Goal: Task Accomplishment & Management: Manage account settings

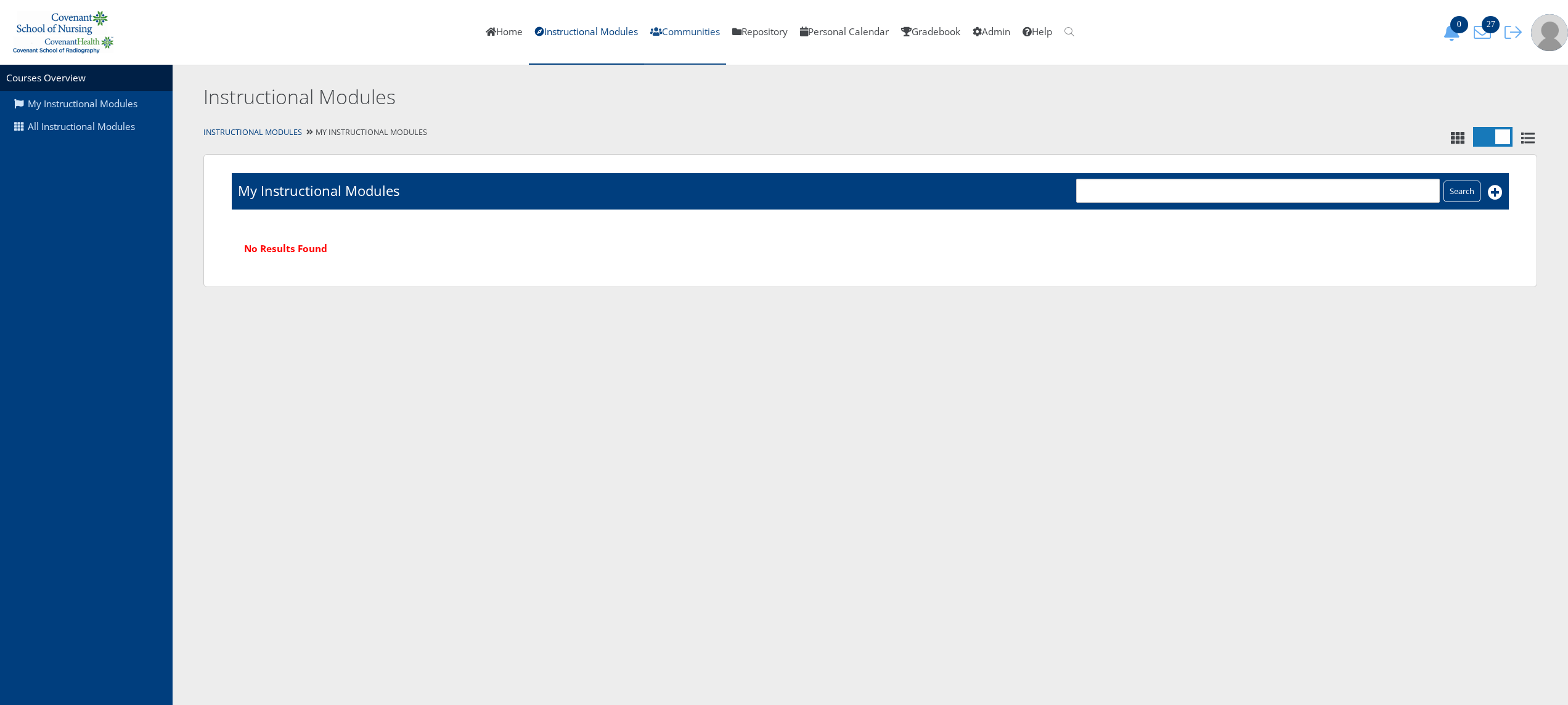
click at [677, 45] on link "Communities" at bounding box center [686, 32] width 82 height 65
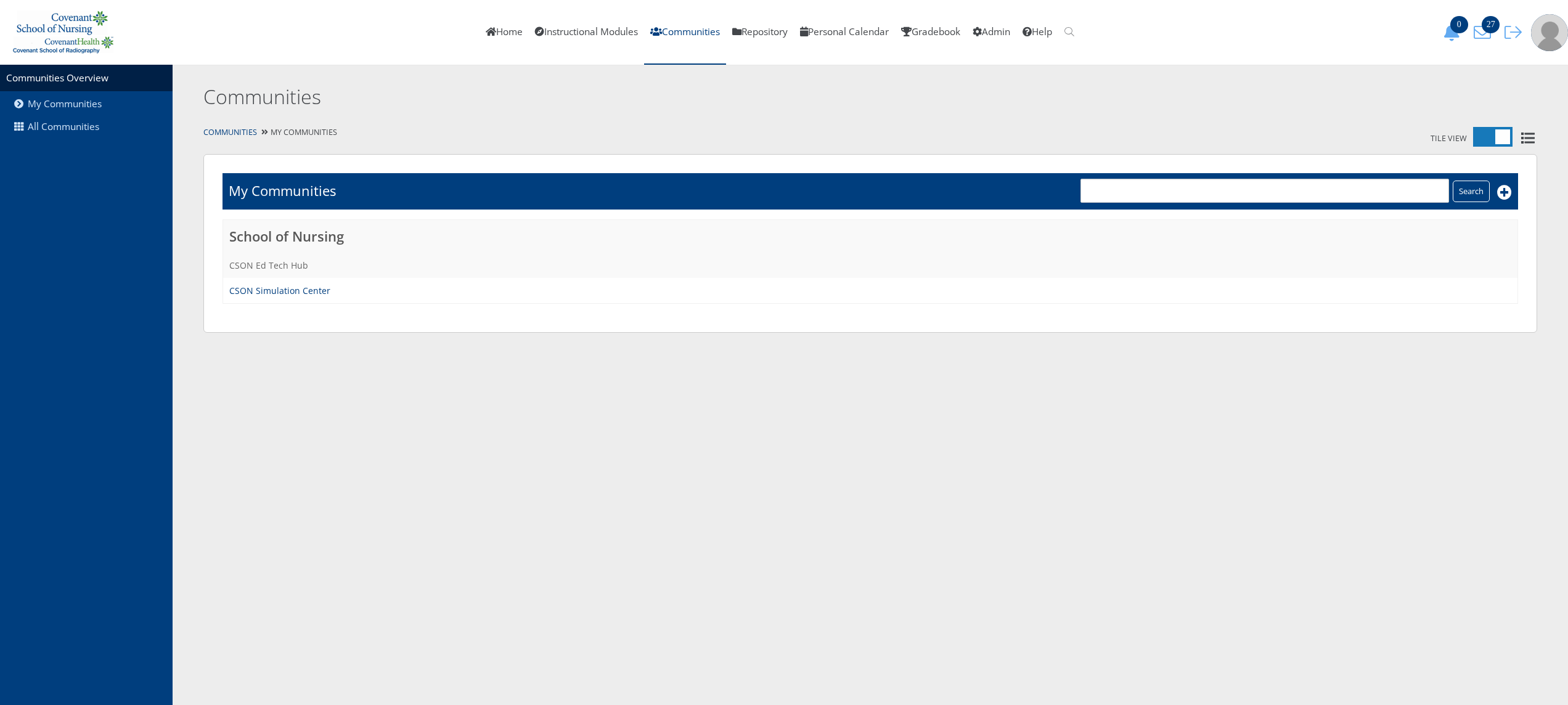
click at [289, 264] on link "CSON Ed Tech Hub" at bounding box center [269, 265] width 79 height 12
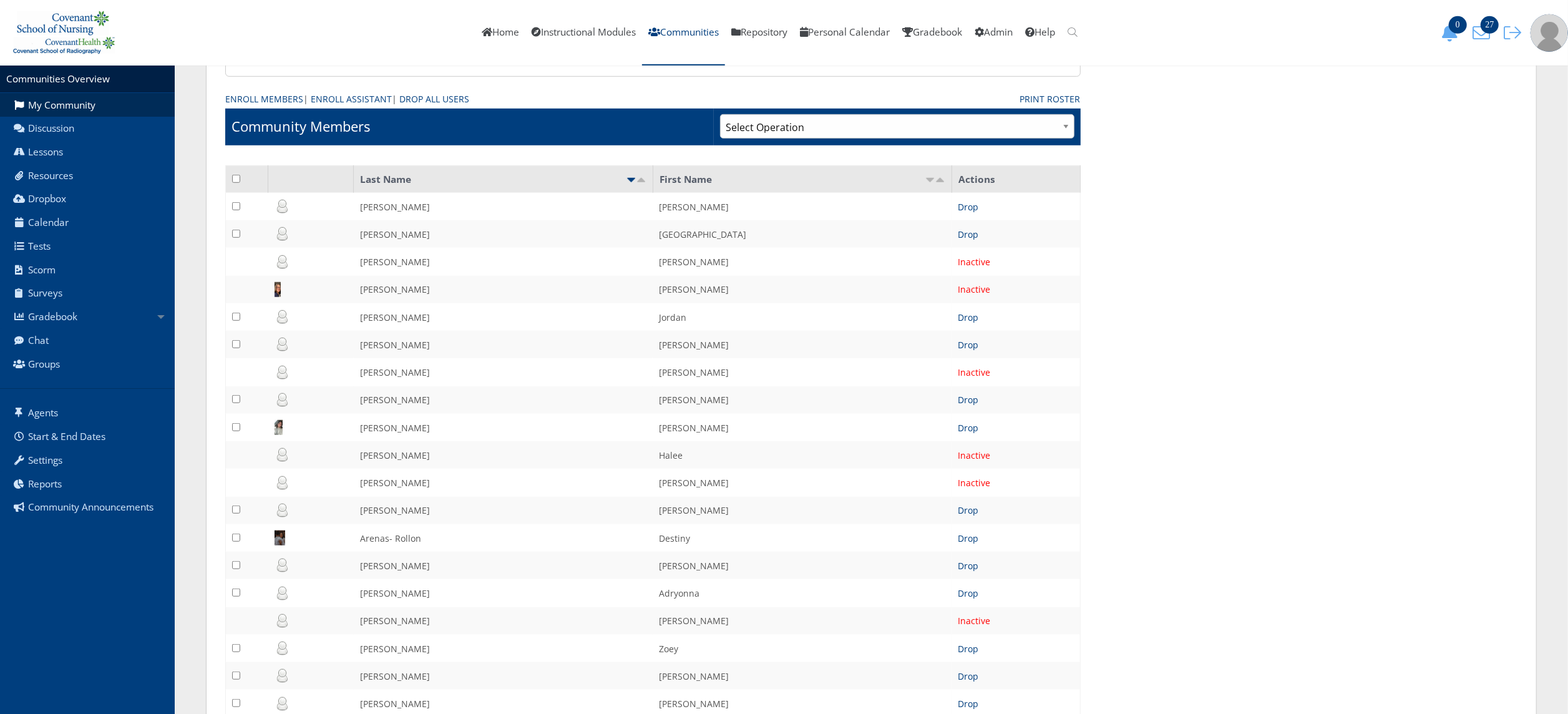
scroll to position [789, 0]
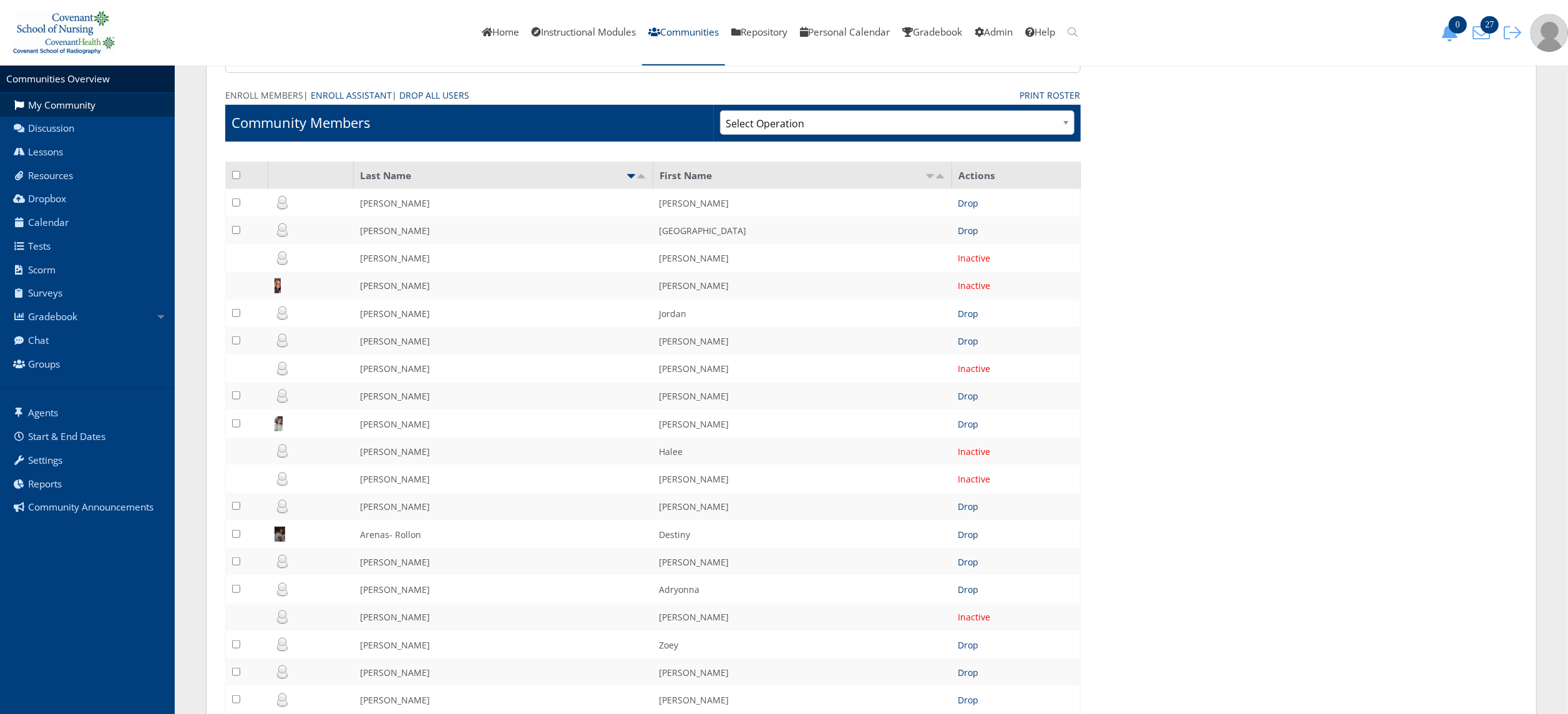
click at [280, 97] on link "Enroll Members" at bounding box center [264, 95] width 78 height 13
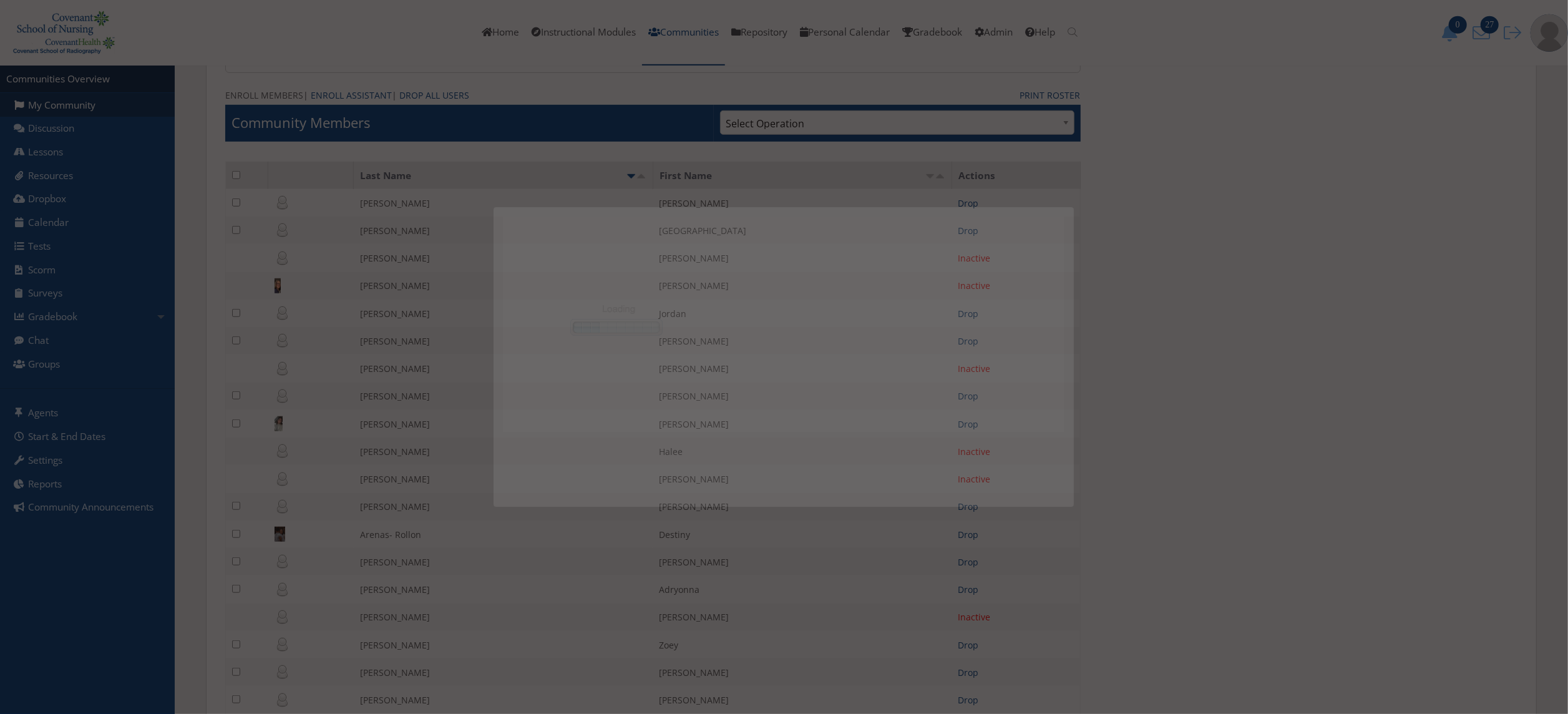
scroll to position [0, 0]
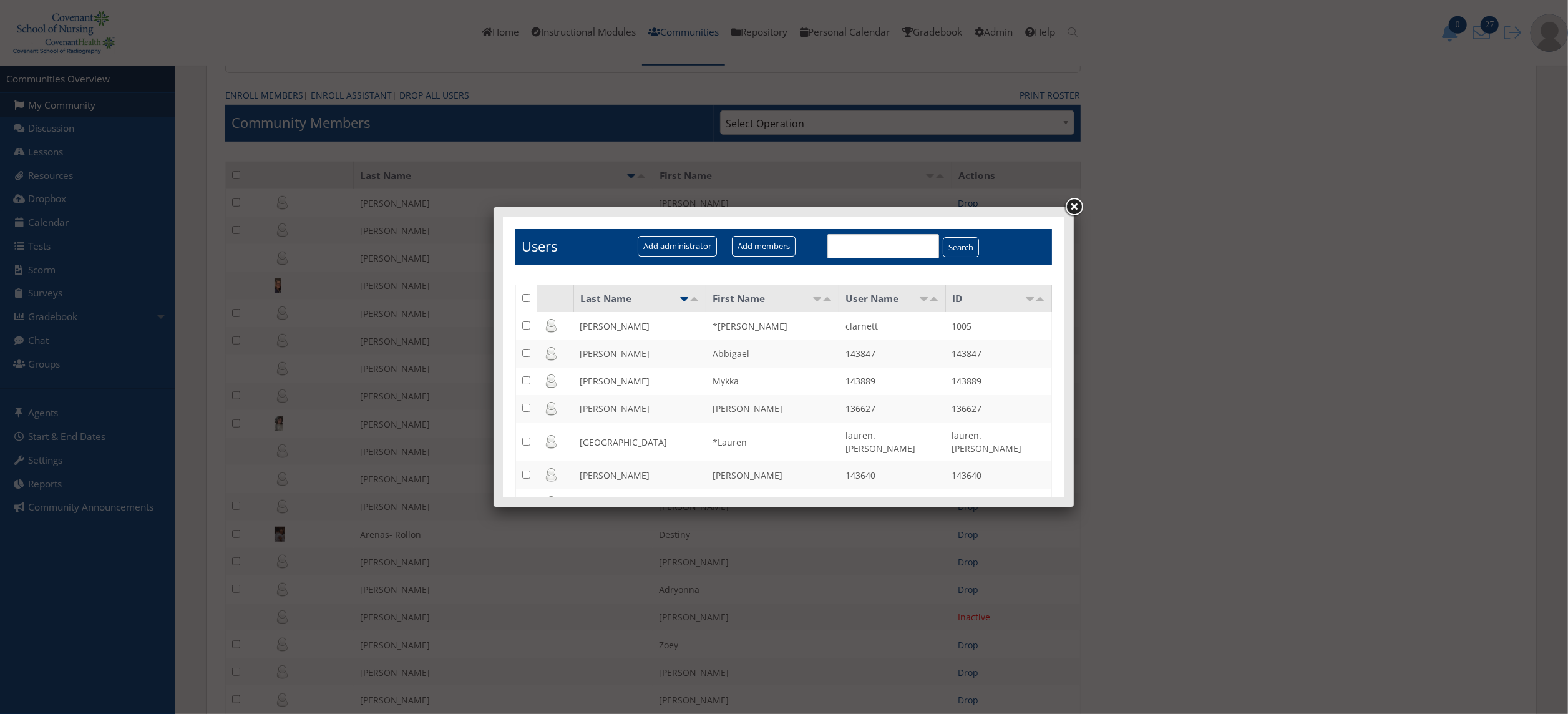
click at [853, 246] on input "text" at bounding box center [882, 245] width 112 height 25
type input "baier"
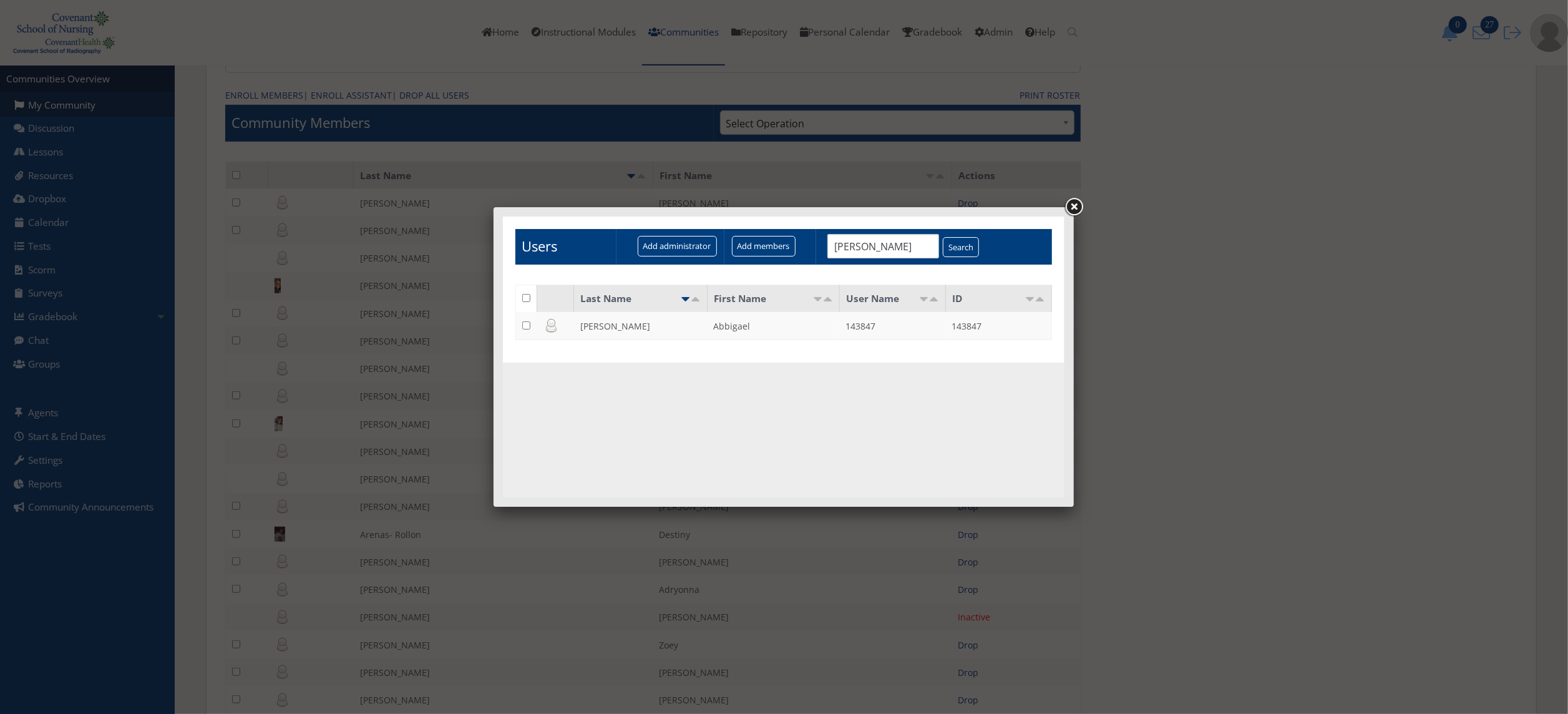
click at [524, 322] on input "checkbox" at bounding box center [526, 325] width 8 height 8
checkbox input "true"
click at [764, 244] on input "Add members" at bounding box center [763, 245] width 64 height 20
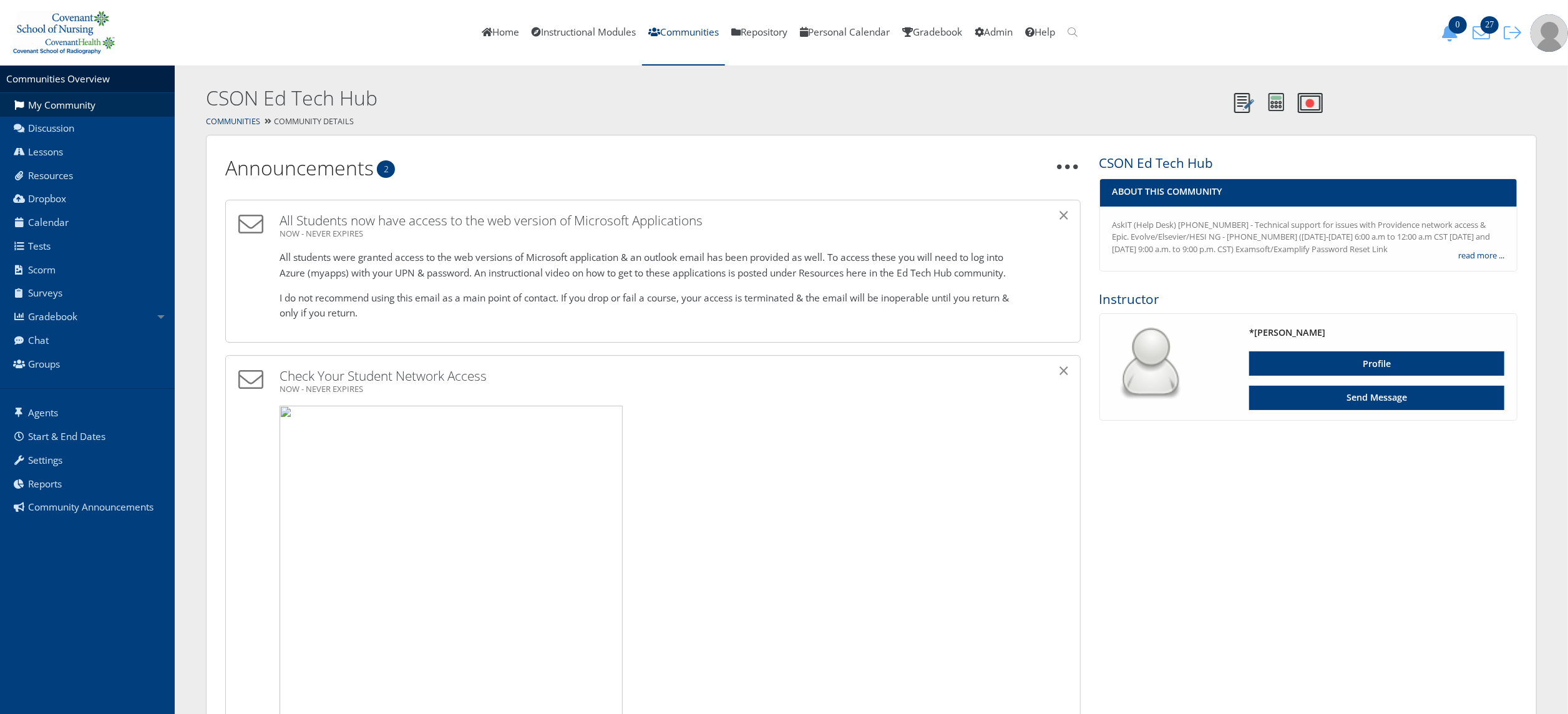
scroll to position [389, 0]
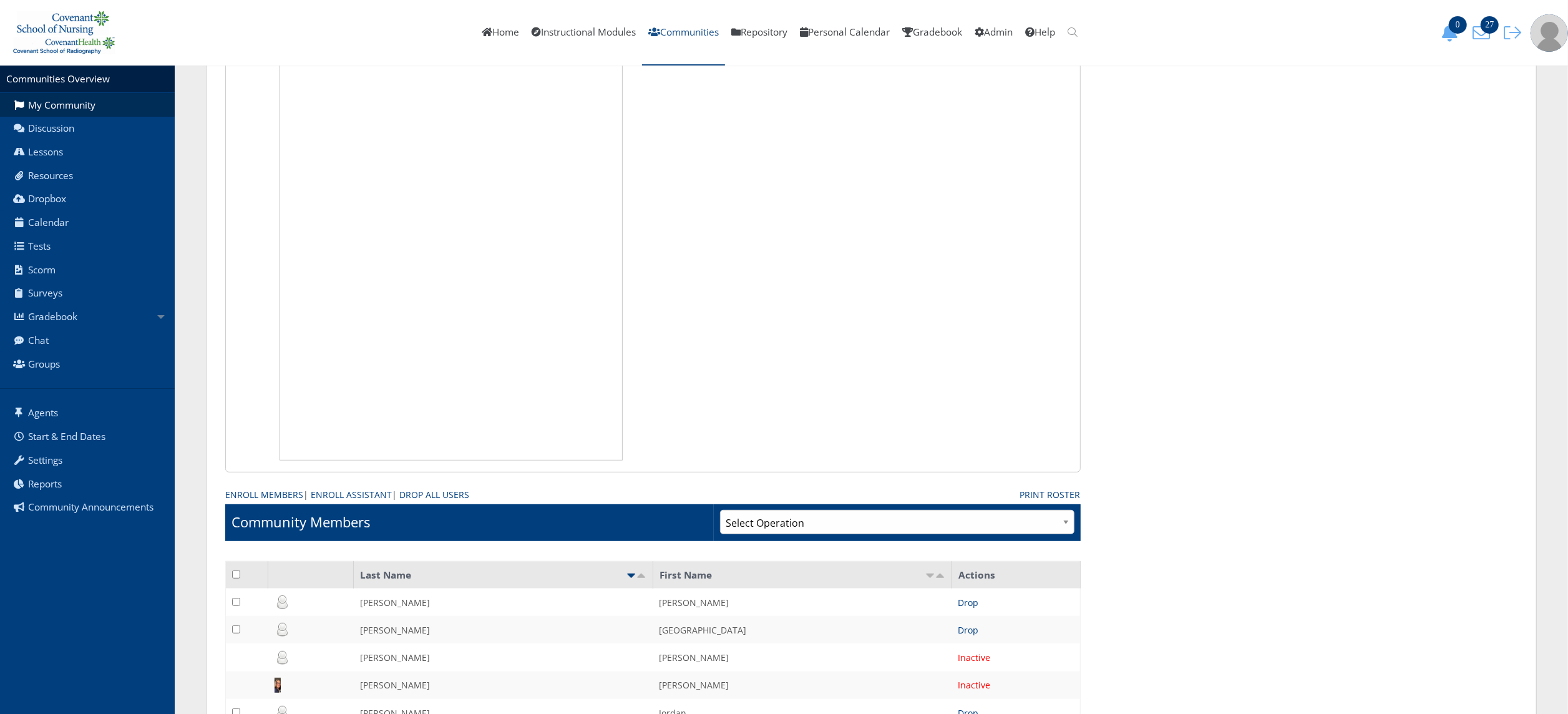
click at [684, 35] on link "Communities" at bounding box center [683, 33] width 83 height 65
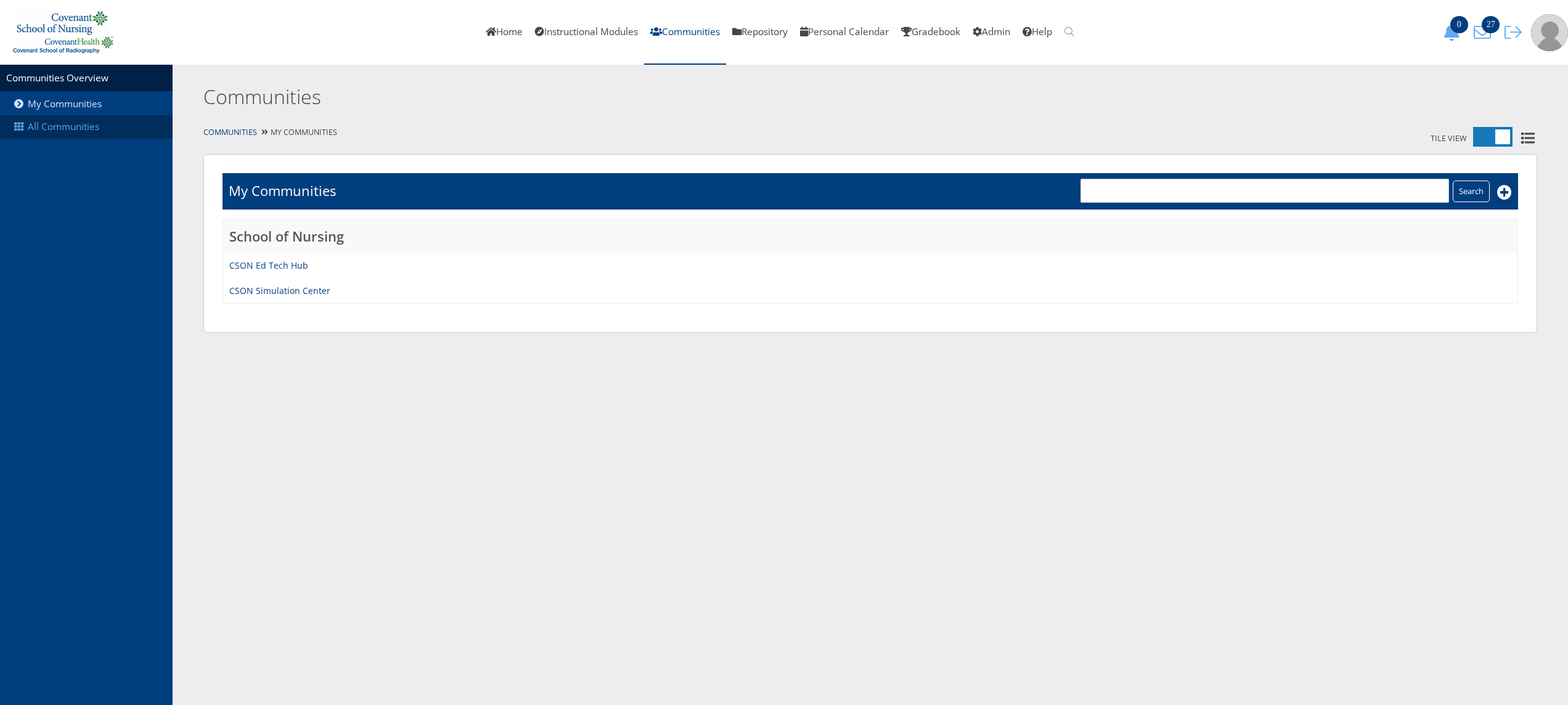
click at [92, 124] on link "All Communities" at bounding box center [86, 127] width 173 height 23
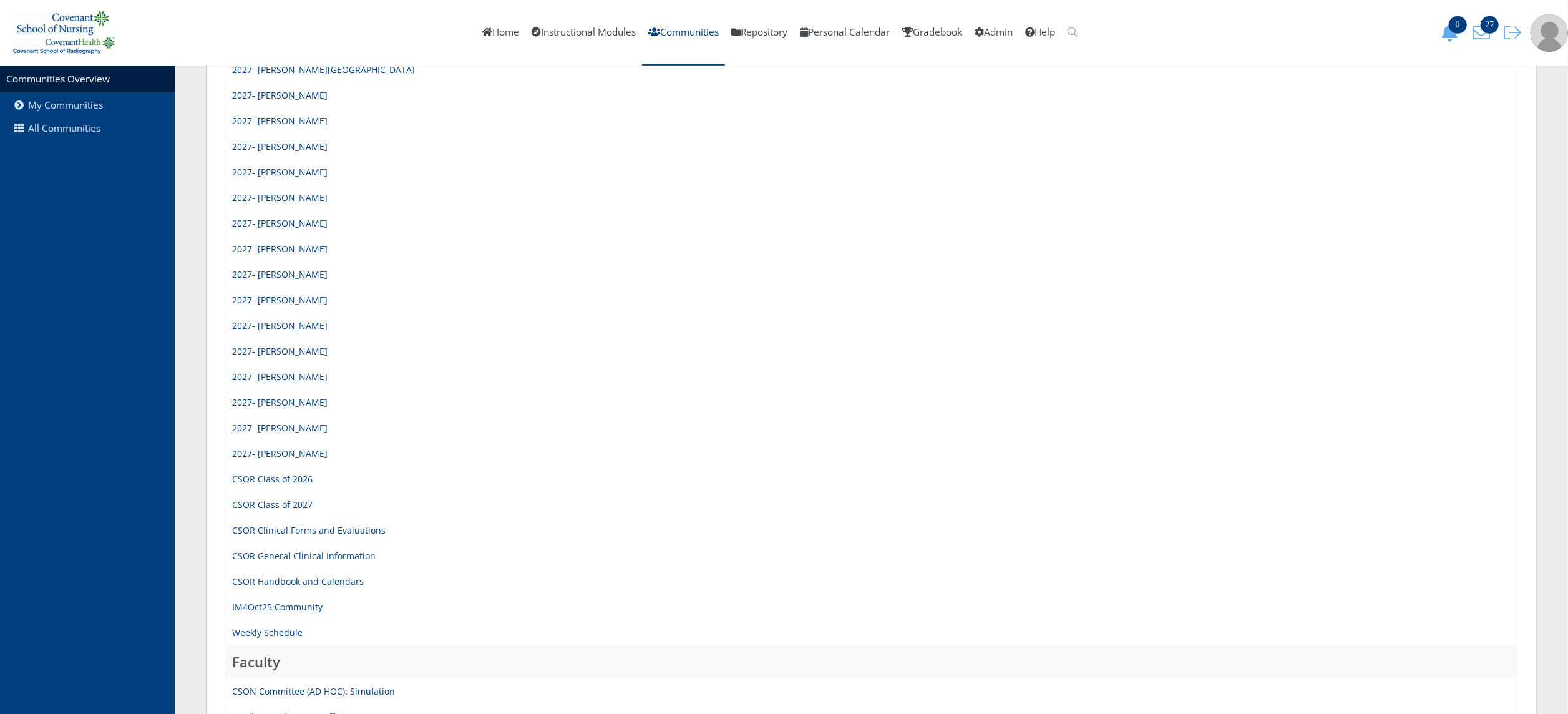
scroll to position [987, 0]
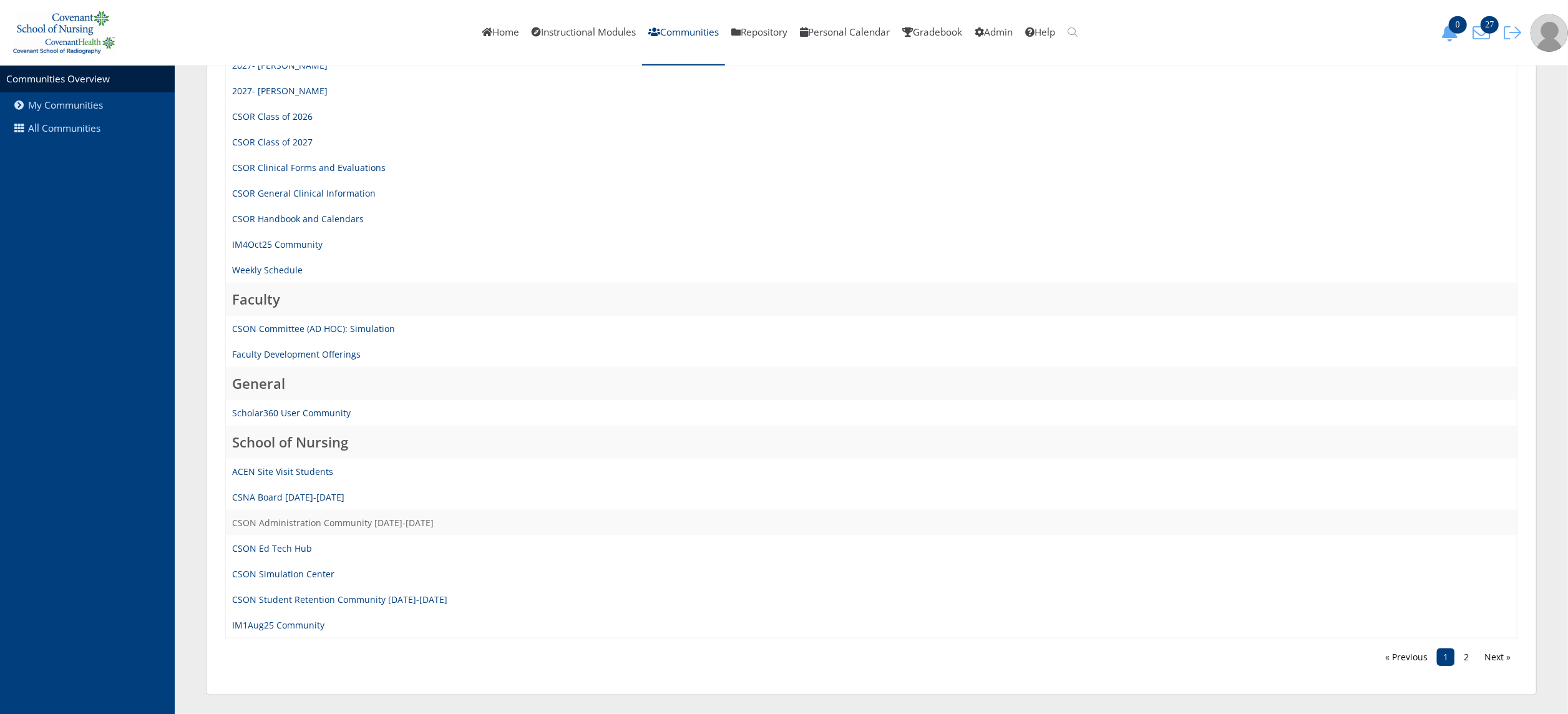
click at [315, 519] on link "CSON Administration Community 2025-2026" at bounding box center [333, 523] width 202 height 12
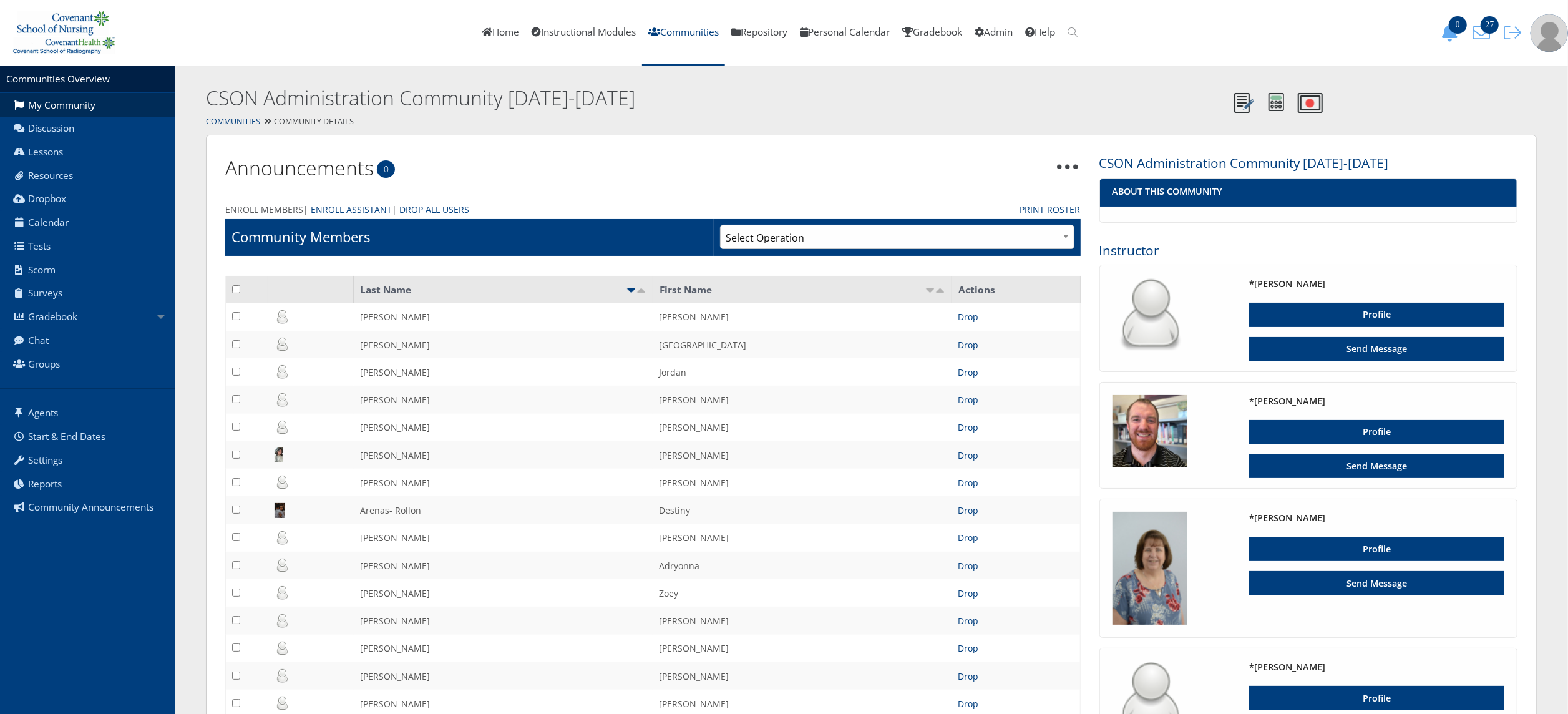
click at [282, 209] on link "Enroll Members" at bounding box center [264, 209] width 78 height 13
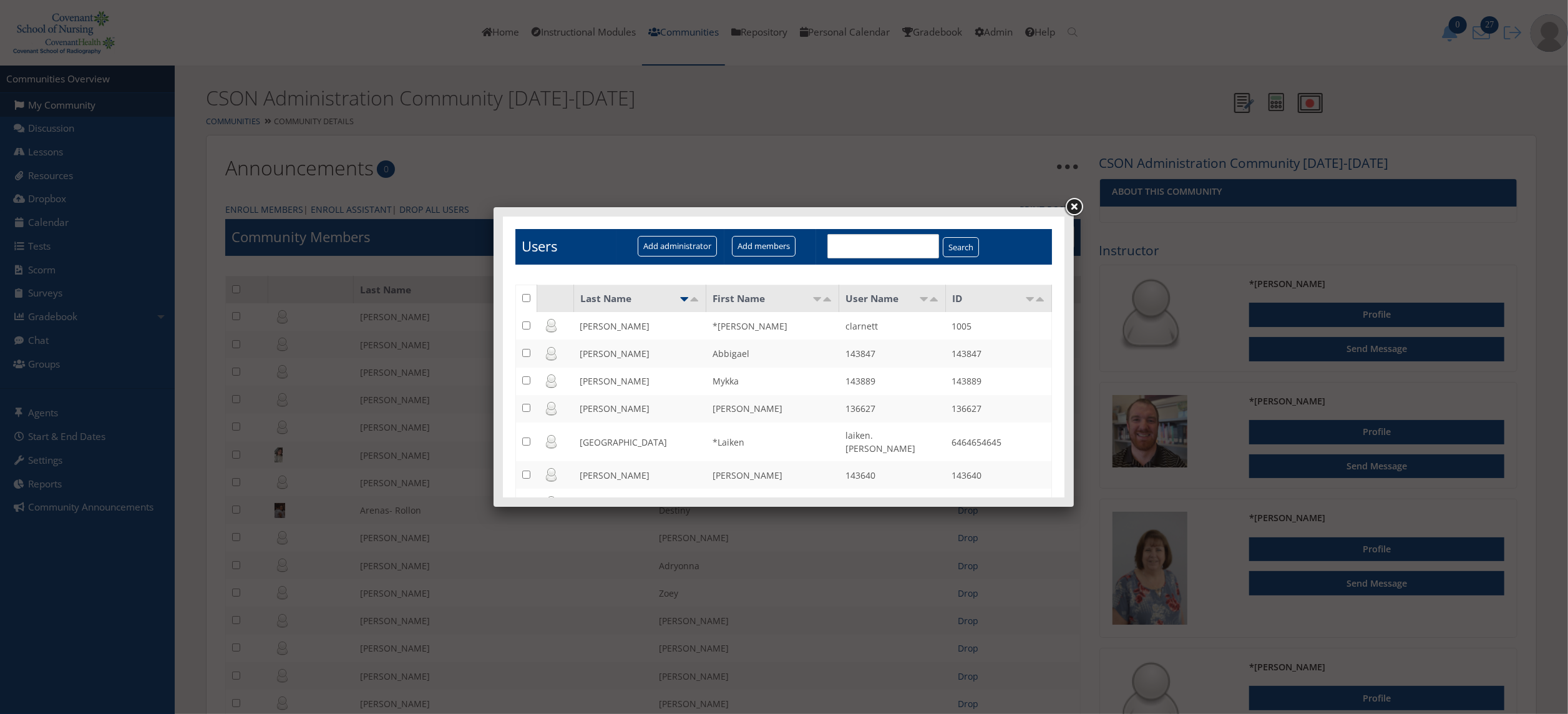
click at [831, 243] on input "text" at bounding box center [882, 245] width 112 height 25
type input "baier"
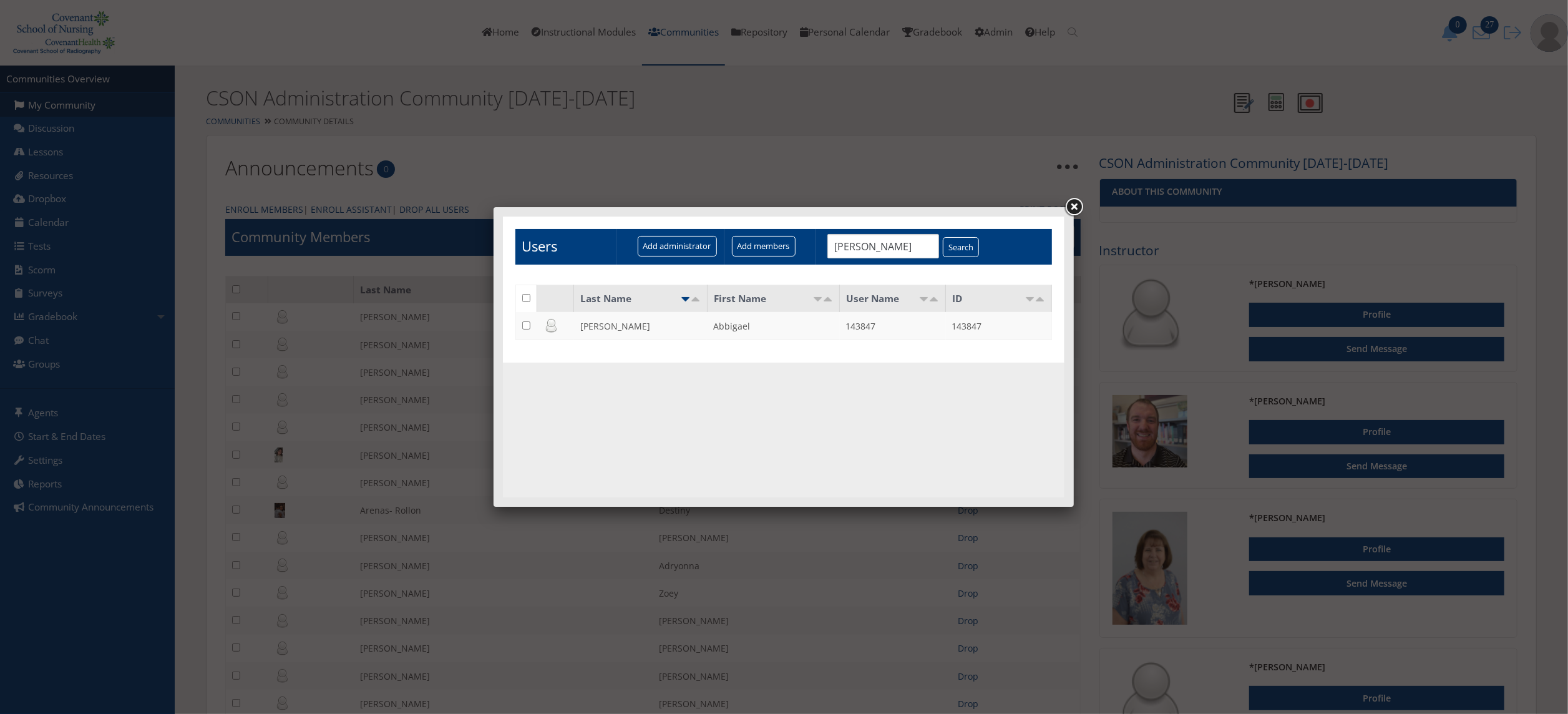
click at [530, 329] on td at bounding box center [526, 326] width 21 height 28
click at [522, 319] on td at bounding box center [526, 326] width 21 height 28
click at [530, 321] on td at bounding box center [526, 326] width 21 height 28
click at [524, 325] on input "checkbox" at bounding box center [526, 325] width 8 height 8
checkbox input "true"
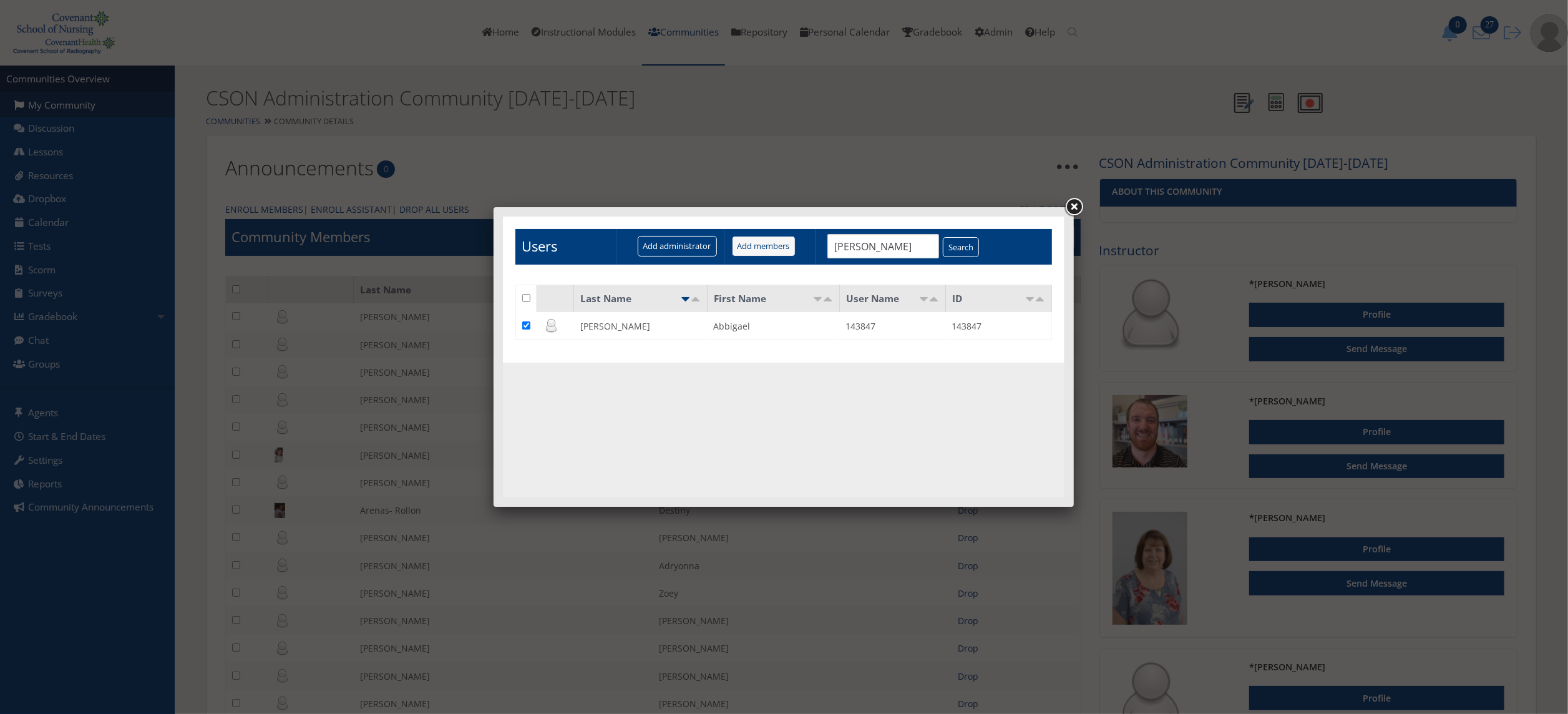
click at [771, 243] on input "Add members" at bounding box center [763, 245] width 64 height 20
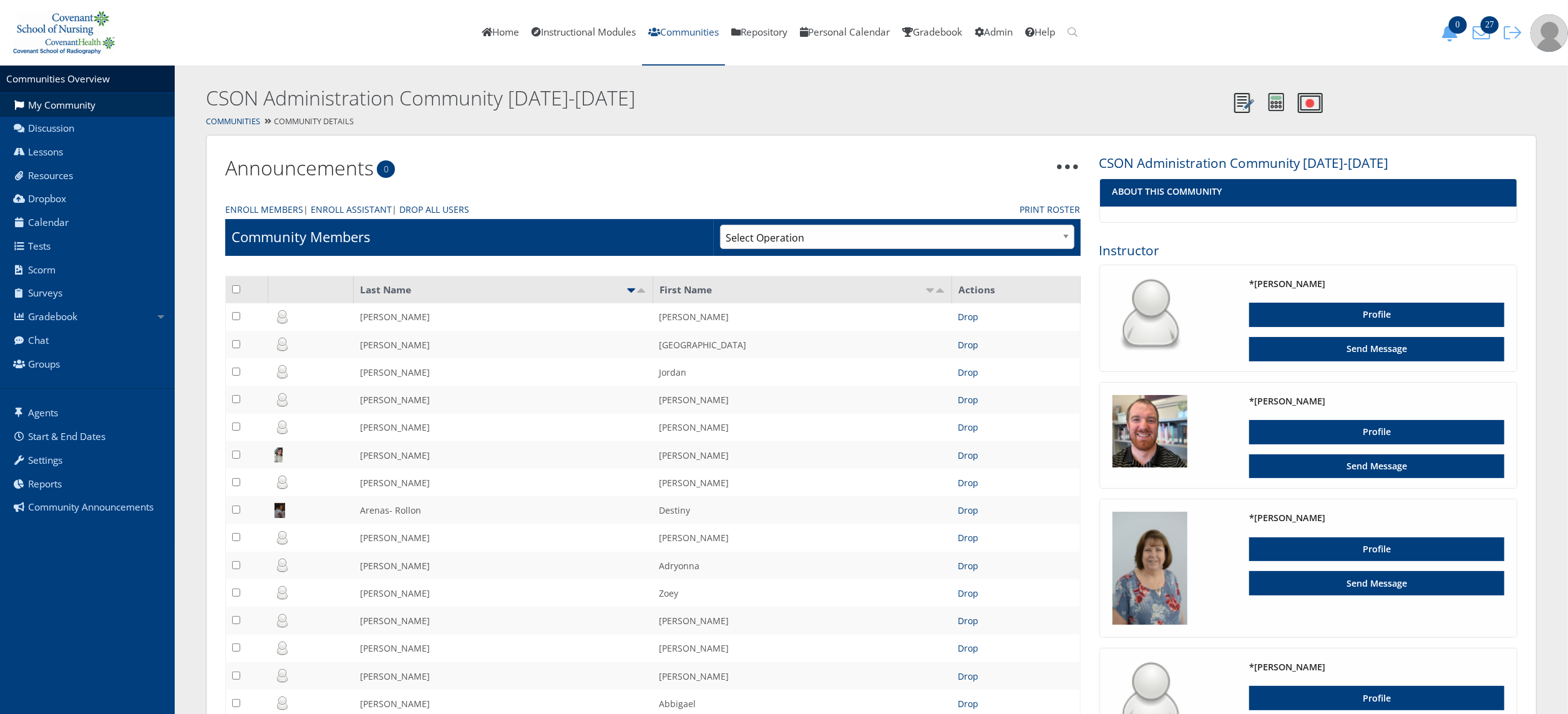
click at [694, 43] on link "Communities" at bounding box center [683, 33] width 83 height 65
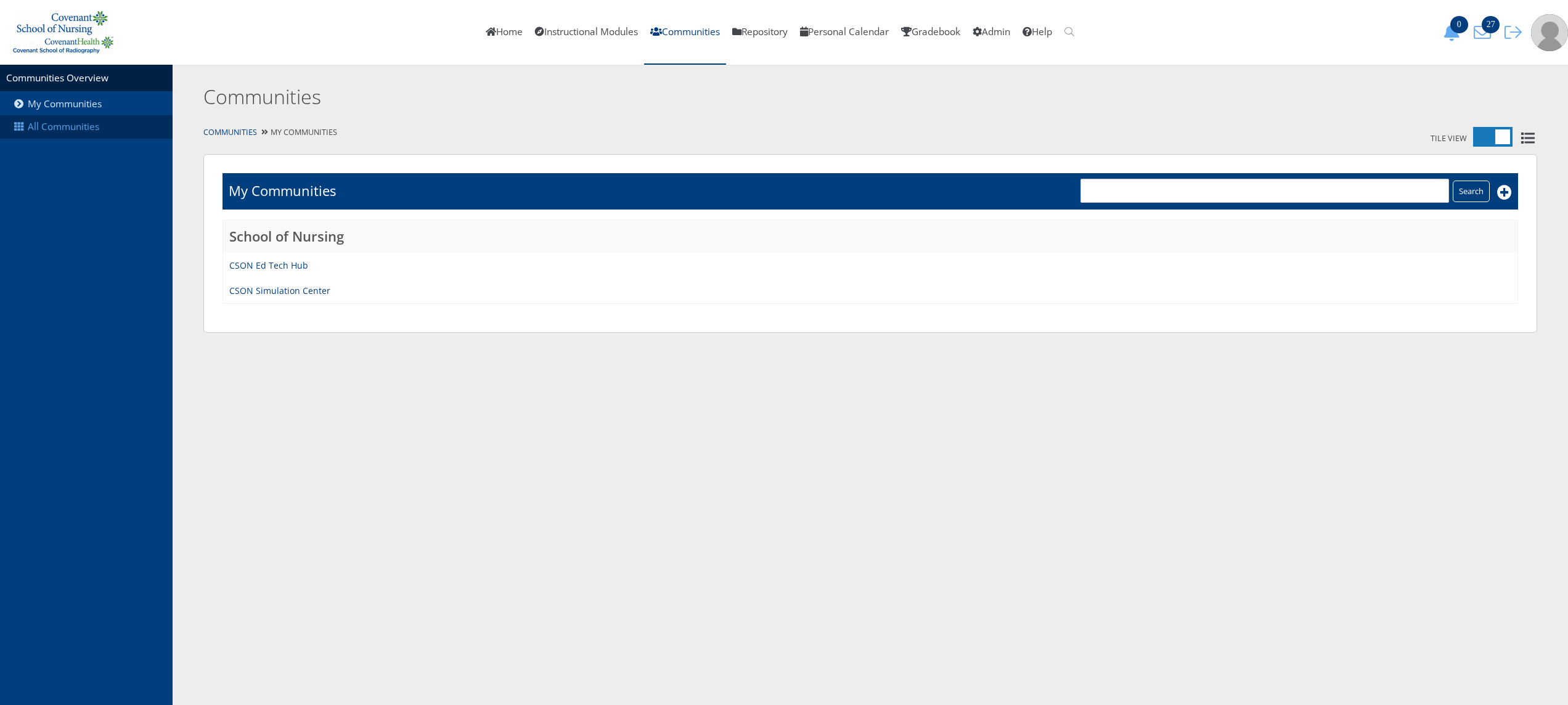
click at [58, 132] on link "All Communities" at bounding box center [86, 127] width 173 height 23
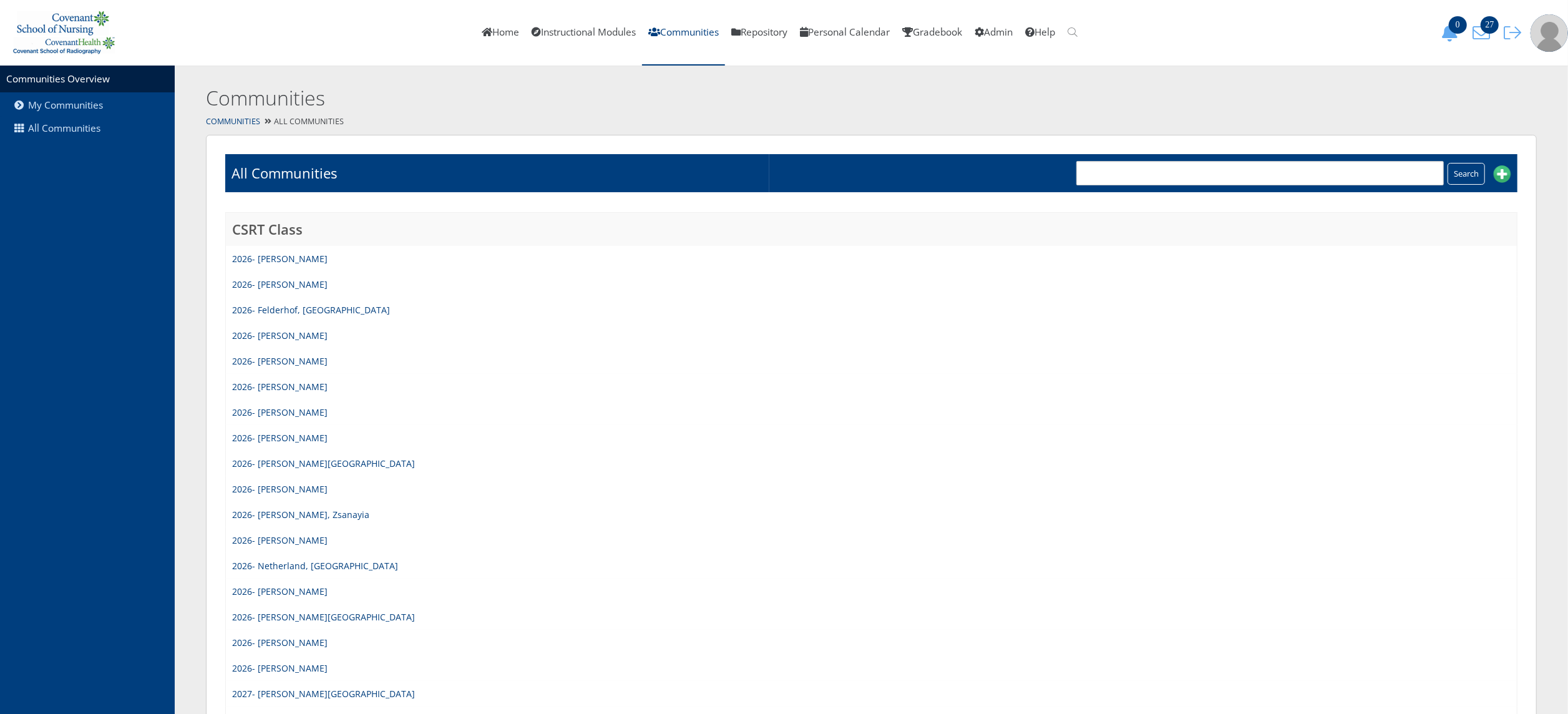
scroll to position [987, 0]
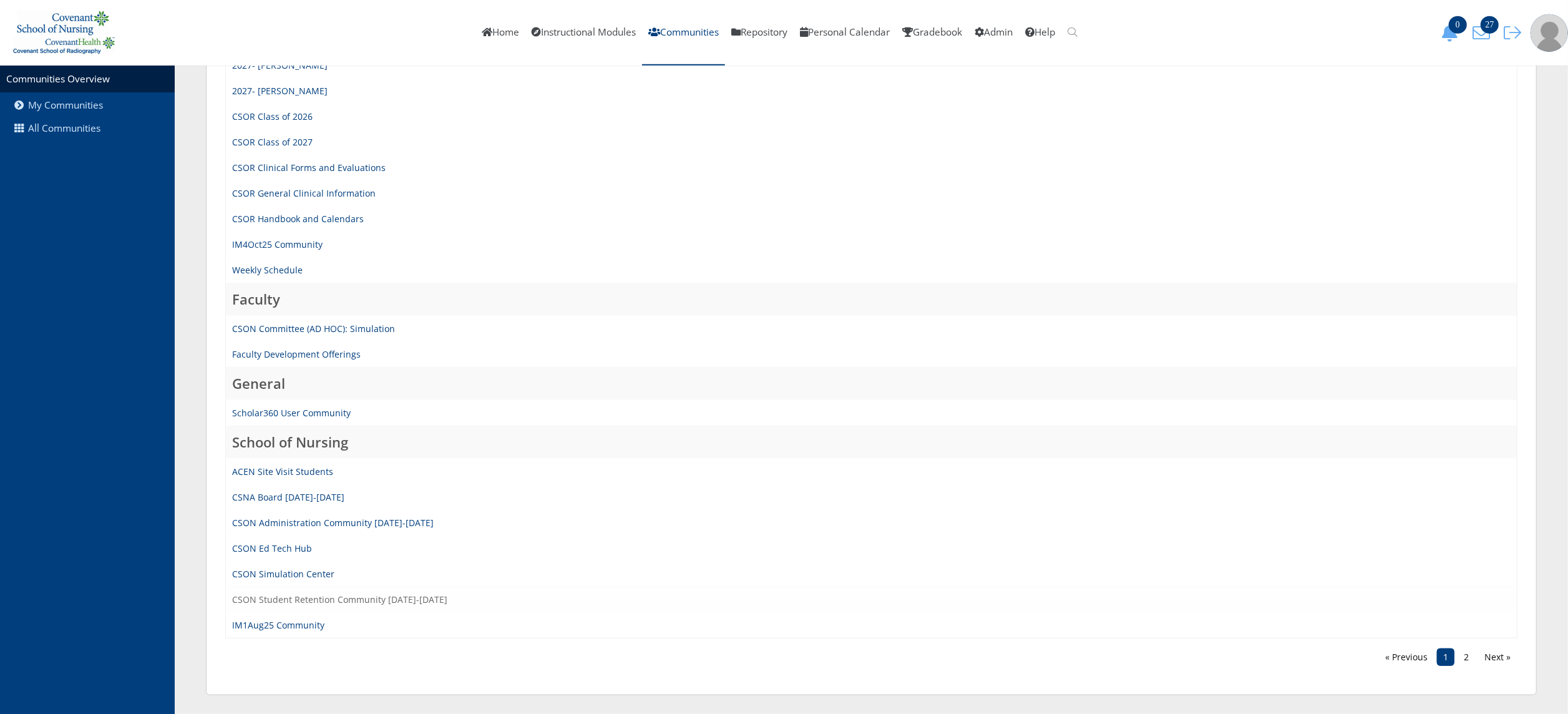
click at [401, 595] on link "CSON Student Retention Community [DATE]-[DATE]" at bounding box center [339, 599] width 215 height 12
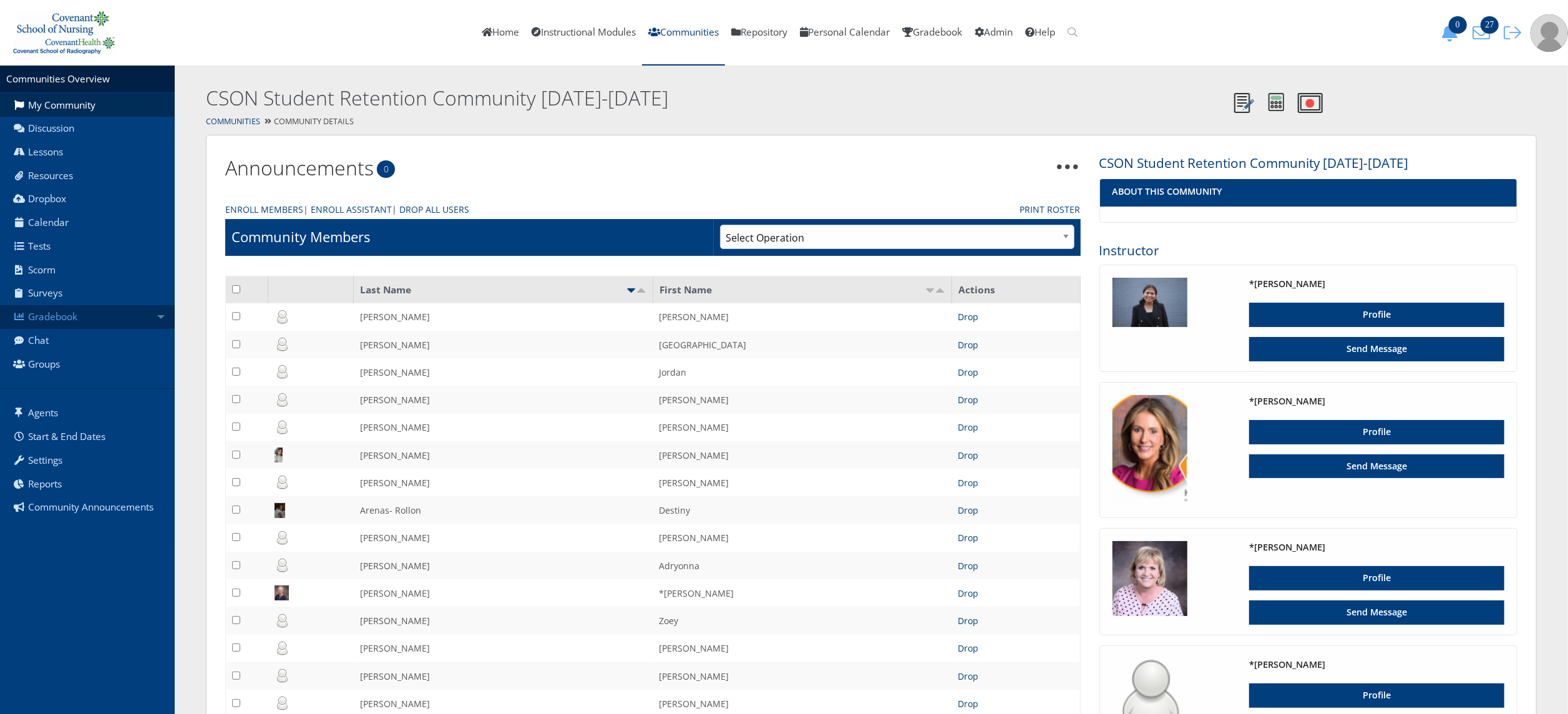
click at [132, 326] on link "Gradebook" at bounding box center [87, 317] width 175 height 24
click at [275, 206] on link "Enroll Members" at bounding box center [264, 209] width 78 height 13
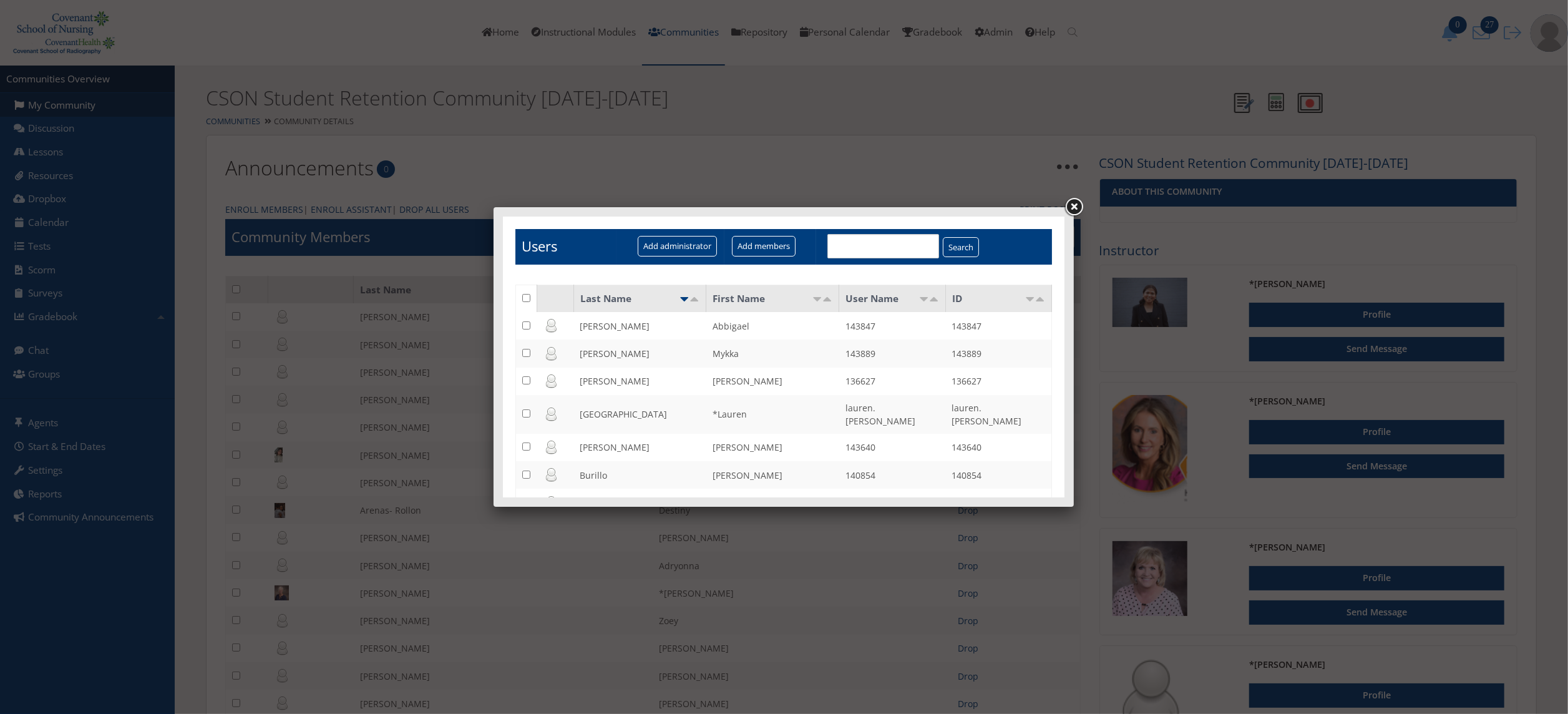
click at [866, 245] on input "text" at bounding box center [882, 245] width 112 height 25
type input "[PERSON_NAME]"
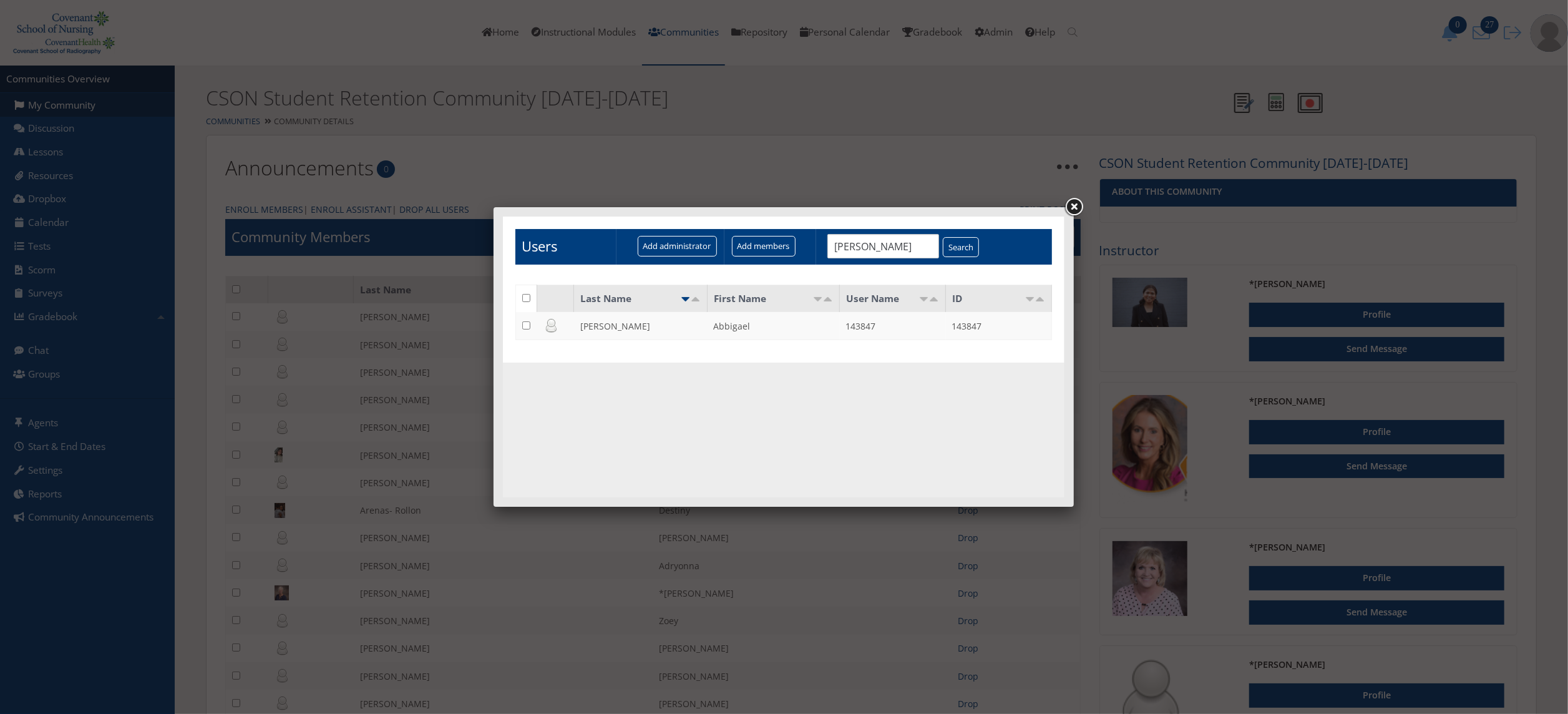
click at [526, 326] on input "checkbox" at bounding box center [526, 325] width 8 height 8
checkbox input "true"
click at [779, 236] on input "Add members" at bounding box center [763, 245] width 64 height 20
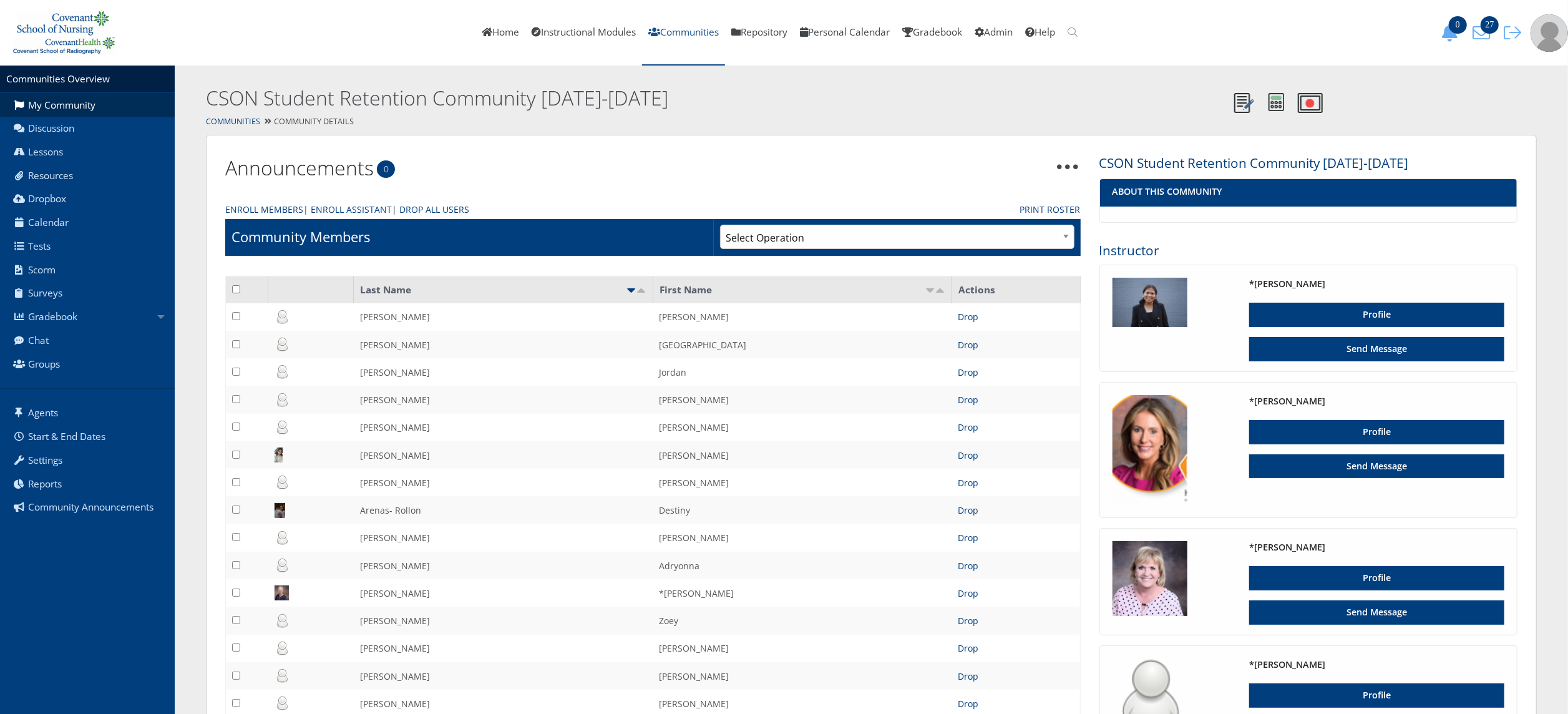
click at [665, 38] on link "Communities" at bounding box center [683, 33] width 83 height 65
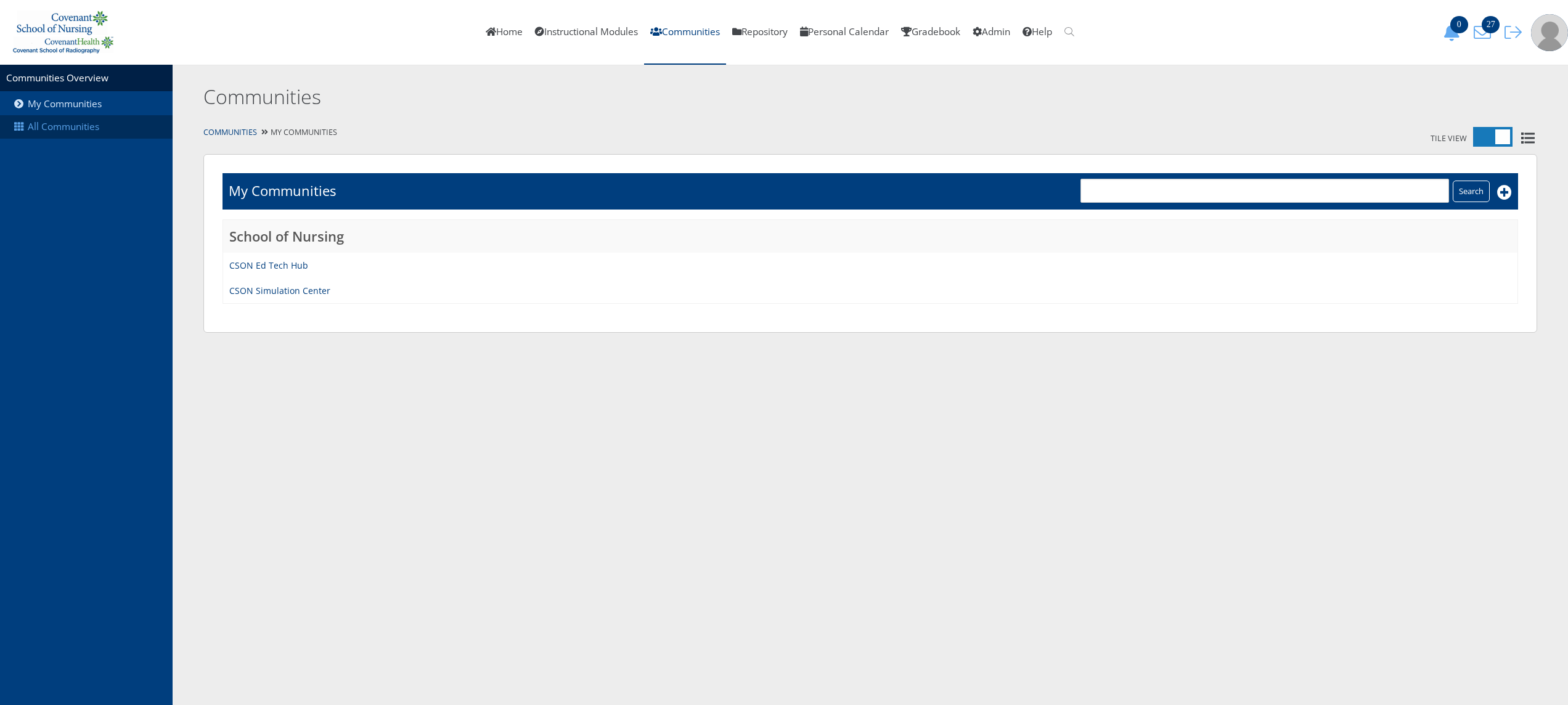
click at [49, 133] on link "All Communities" at bounding box center [86, 127] width 173 height 23
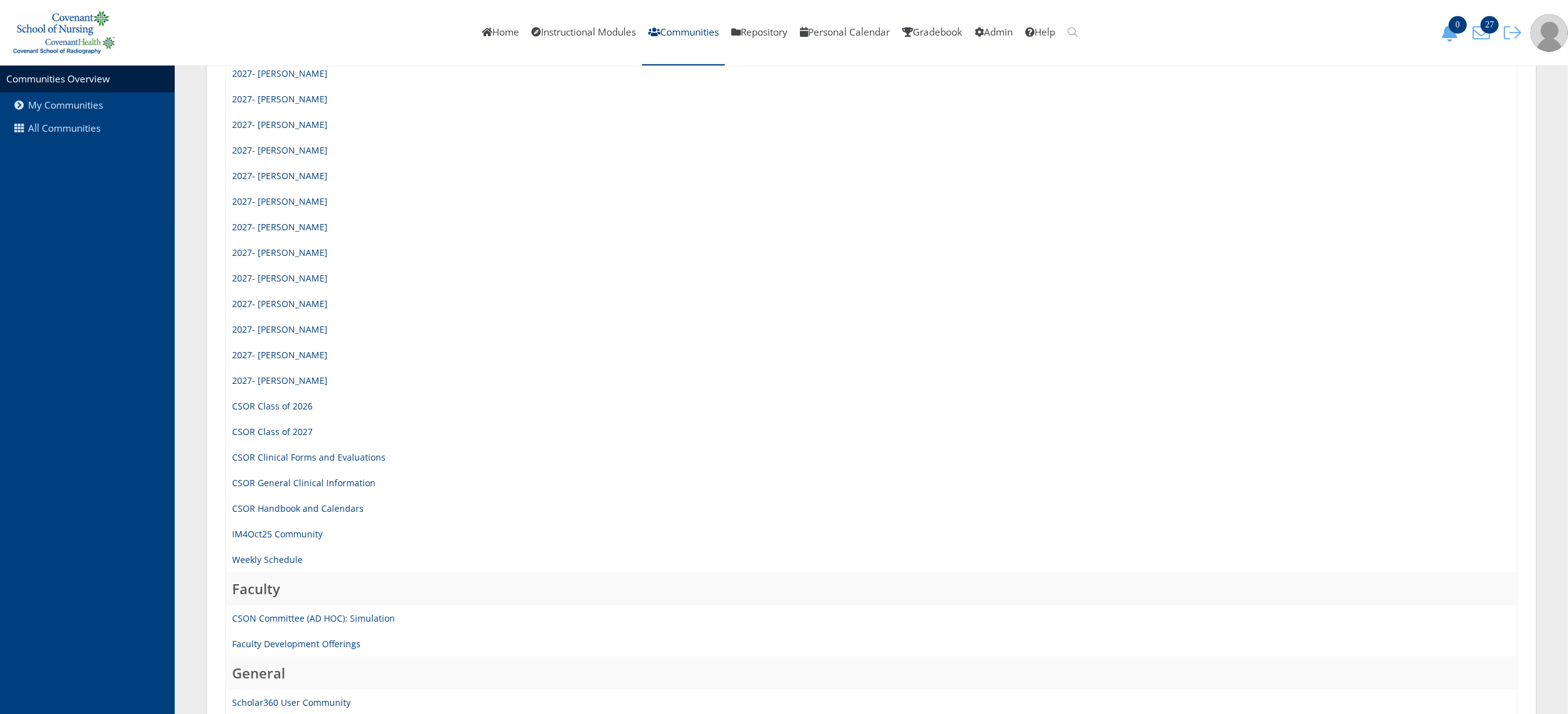
scroll to position [987, 0]
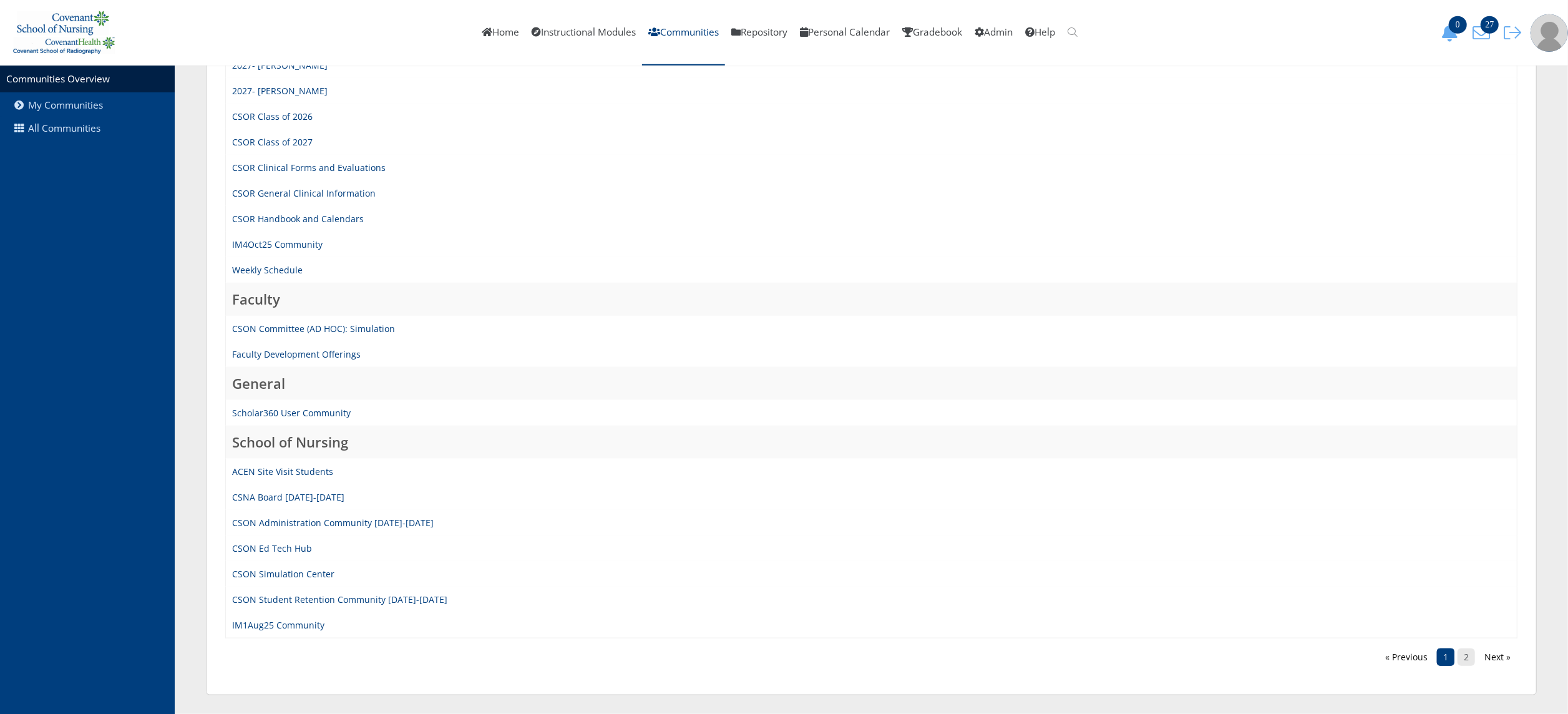
click at [1467, 657] on link "2" at bounding box center [1466, 657] width 17 height 17
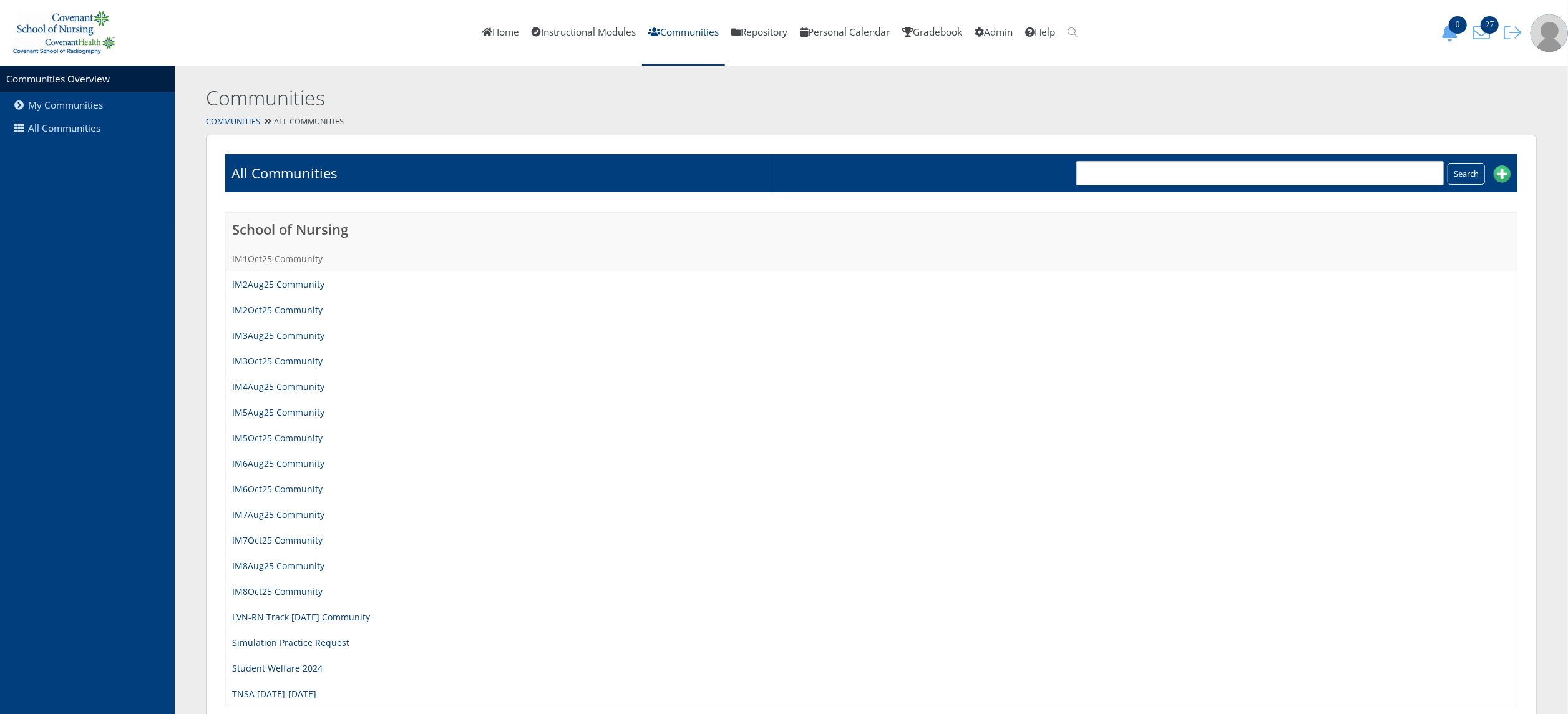
click at [273, 254] on link "IM1Oct25 Community" at bounding box center [277, 258] width 91 height 12
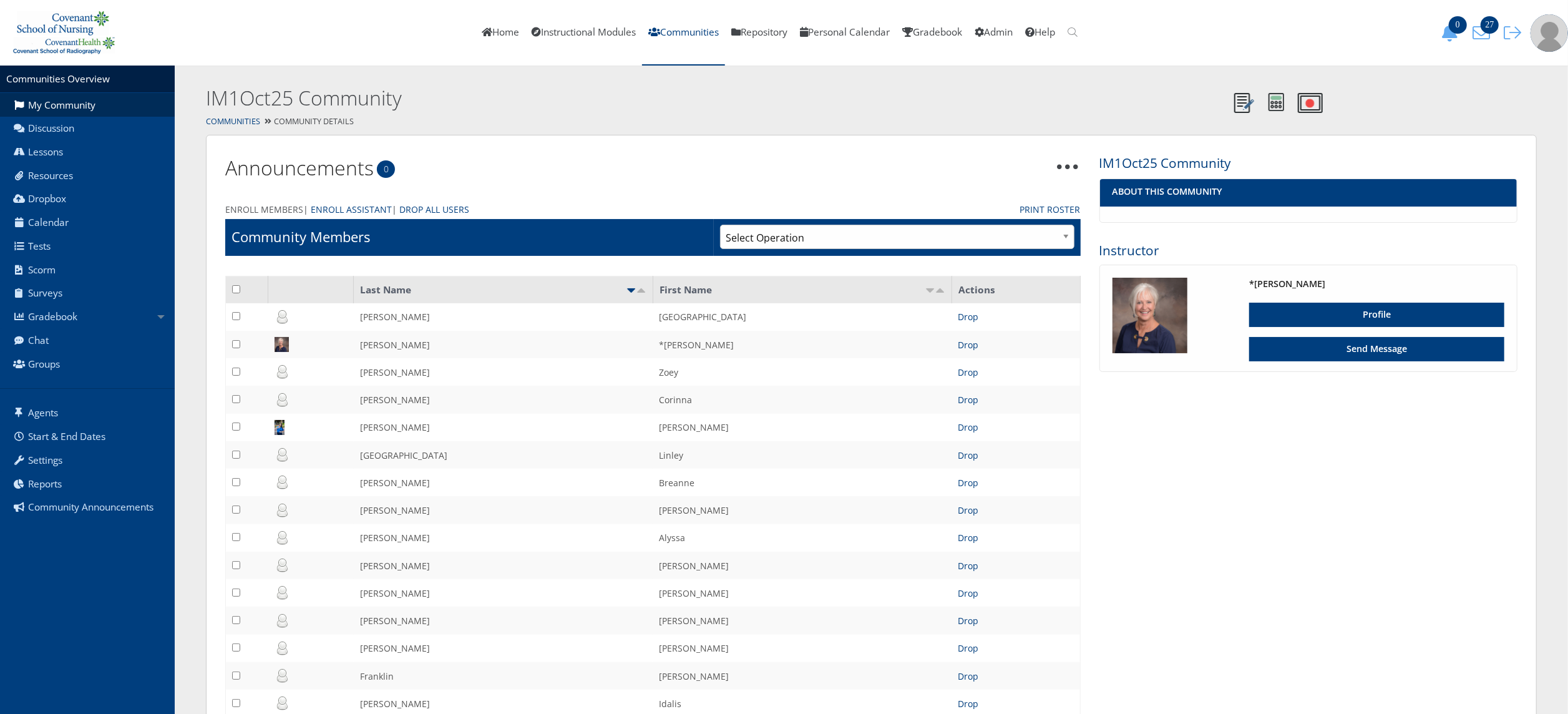
click at [268, 207] on link "Enroll Members" at bounding box center [264, 209] width 78 height 13
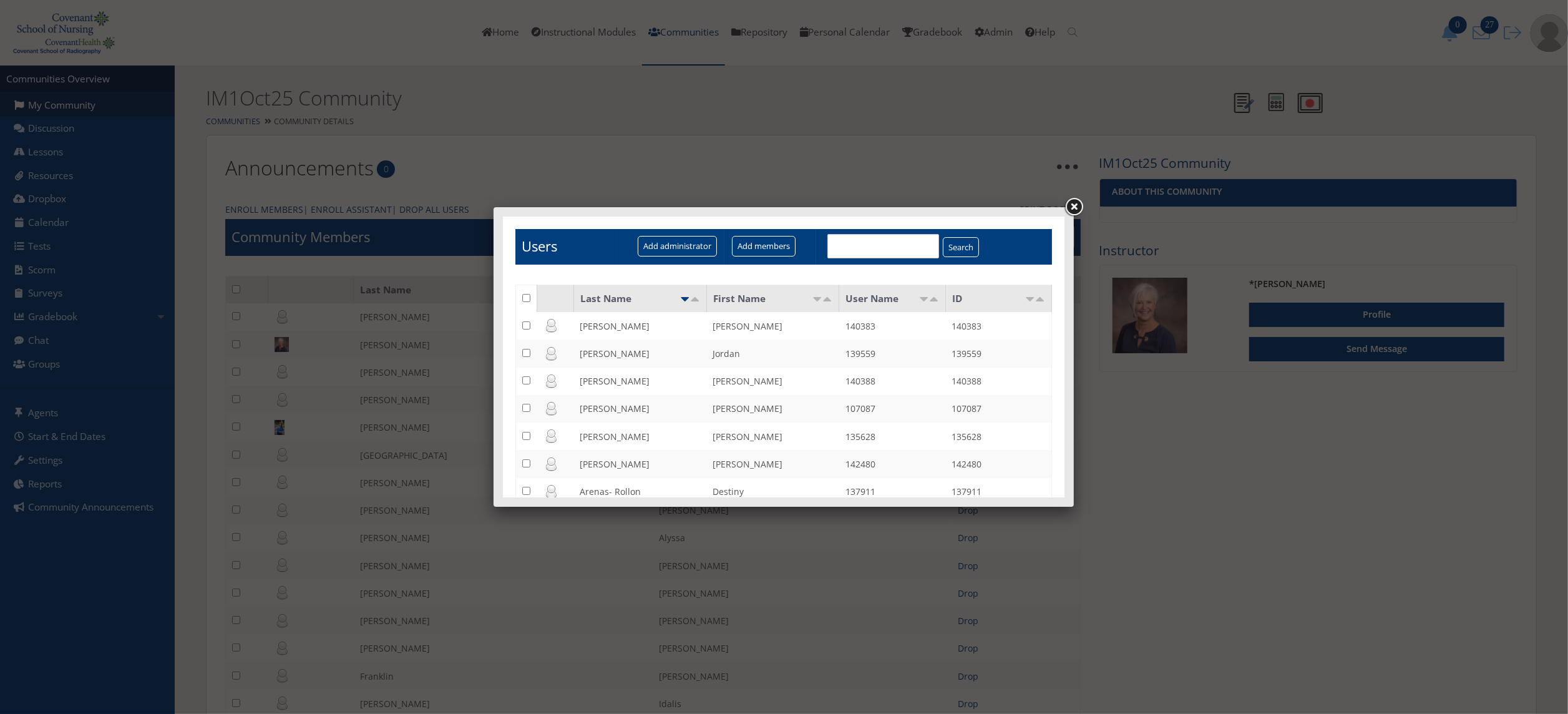
click at [858, 248] on input "text" at bounding box center [882, 245] width 112 height 25
type input "[PERSON_NAME]"
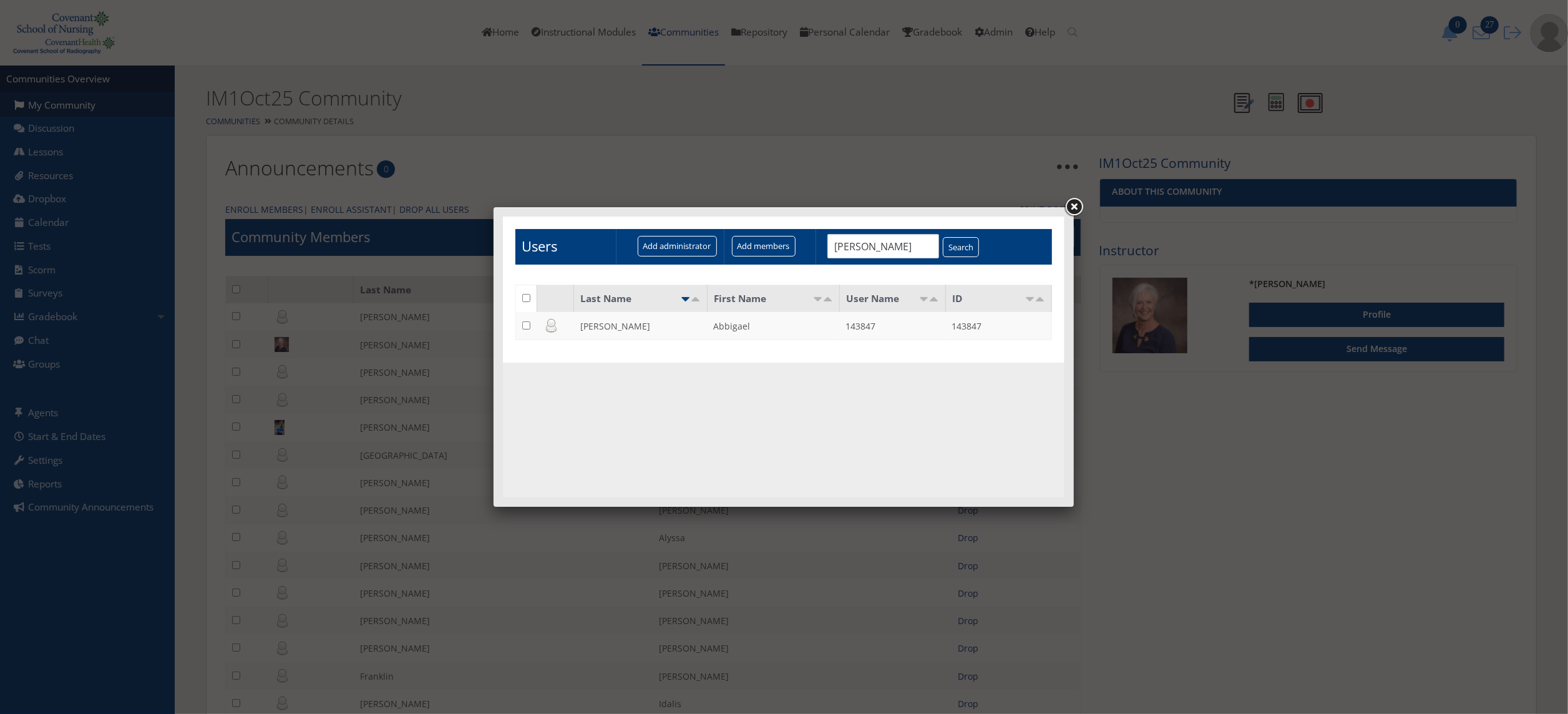
click at [526, 321] on input "checkbox" at bounding box center [526, 325] width 8 height 8
checkbox input "true"
click at [776, 244] on input "Add members" at bounding box center [763, 245] width 64 height 20
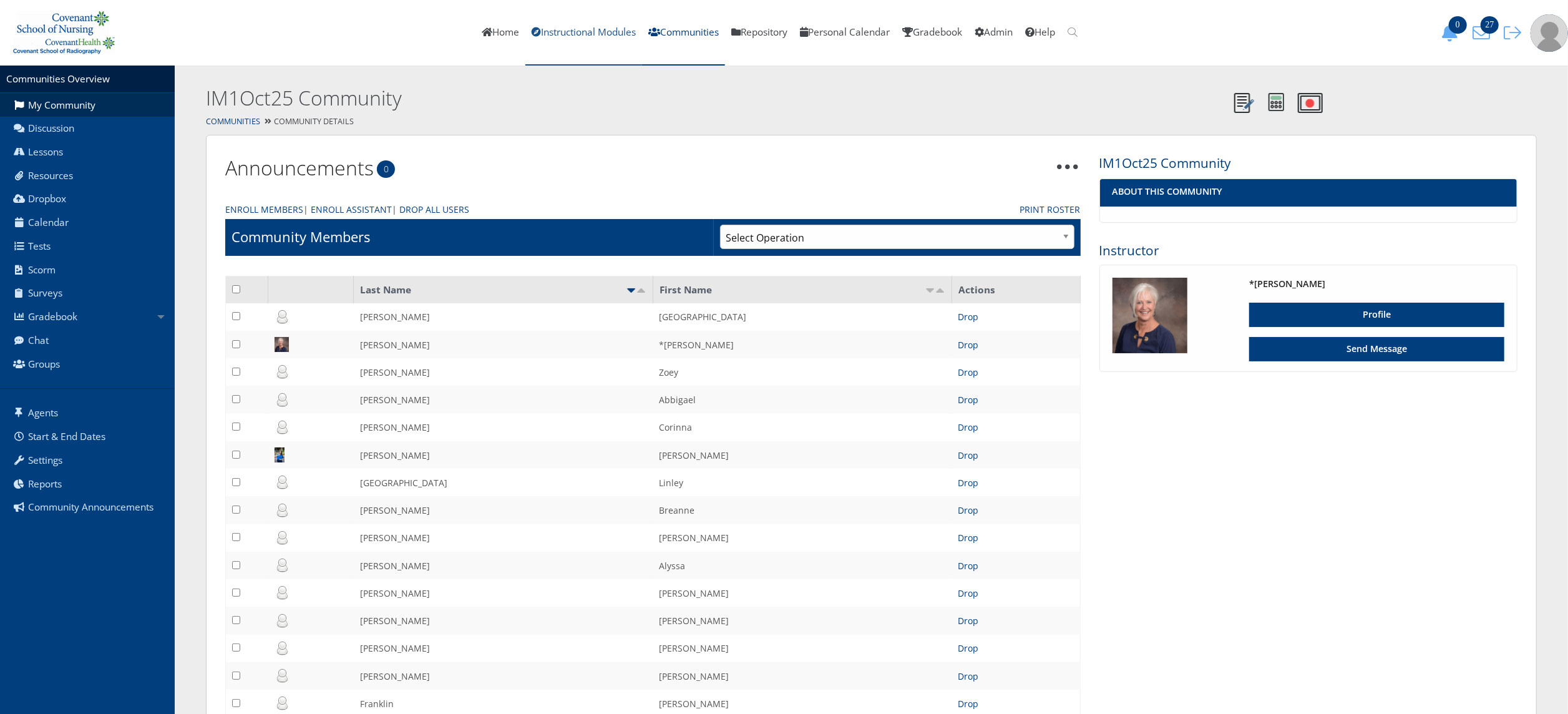
click at [602, 29] on link "Instructional Modules" at bounding box center [584, 33] width 117 height 65
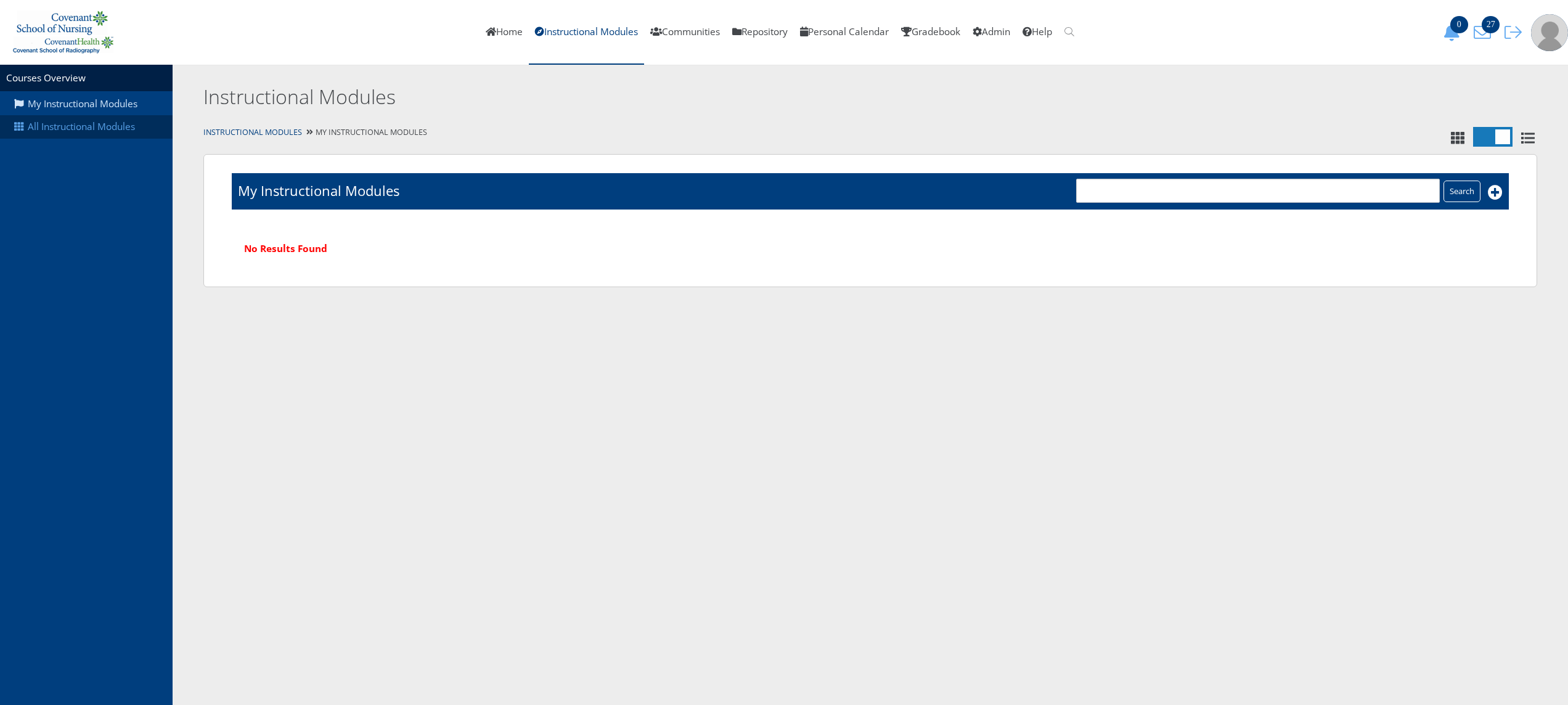
click at [103, 121] on link "All Instructional Modules" at bounding box center [86, 127] width 173 height 23
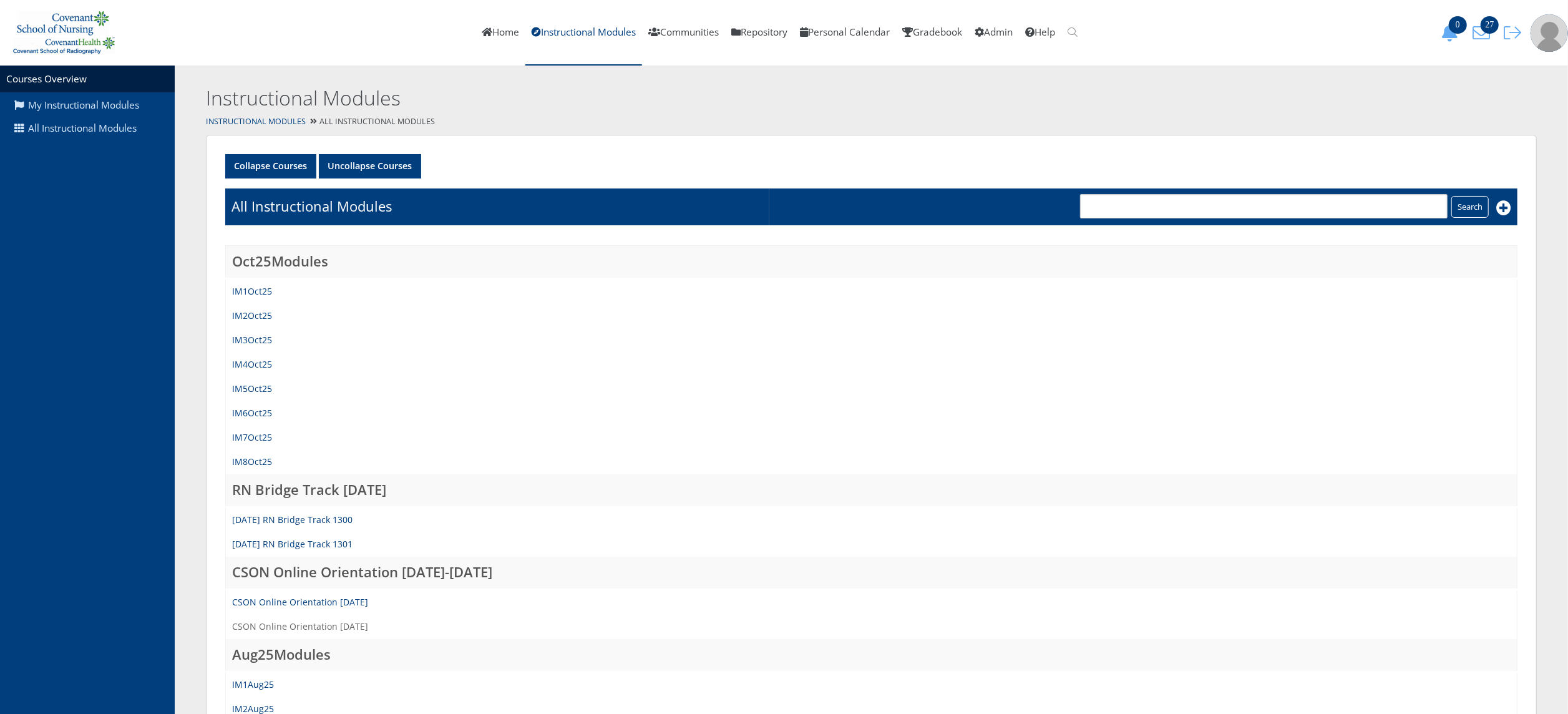
click at [322, 622] on link "CSON Online Orientation Oct25" at bounding box center [300, 626] width 136 height 12
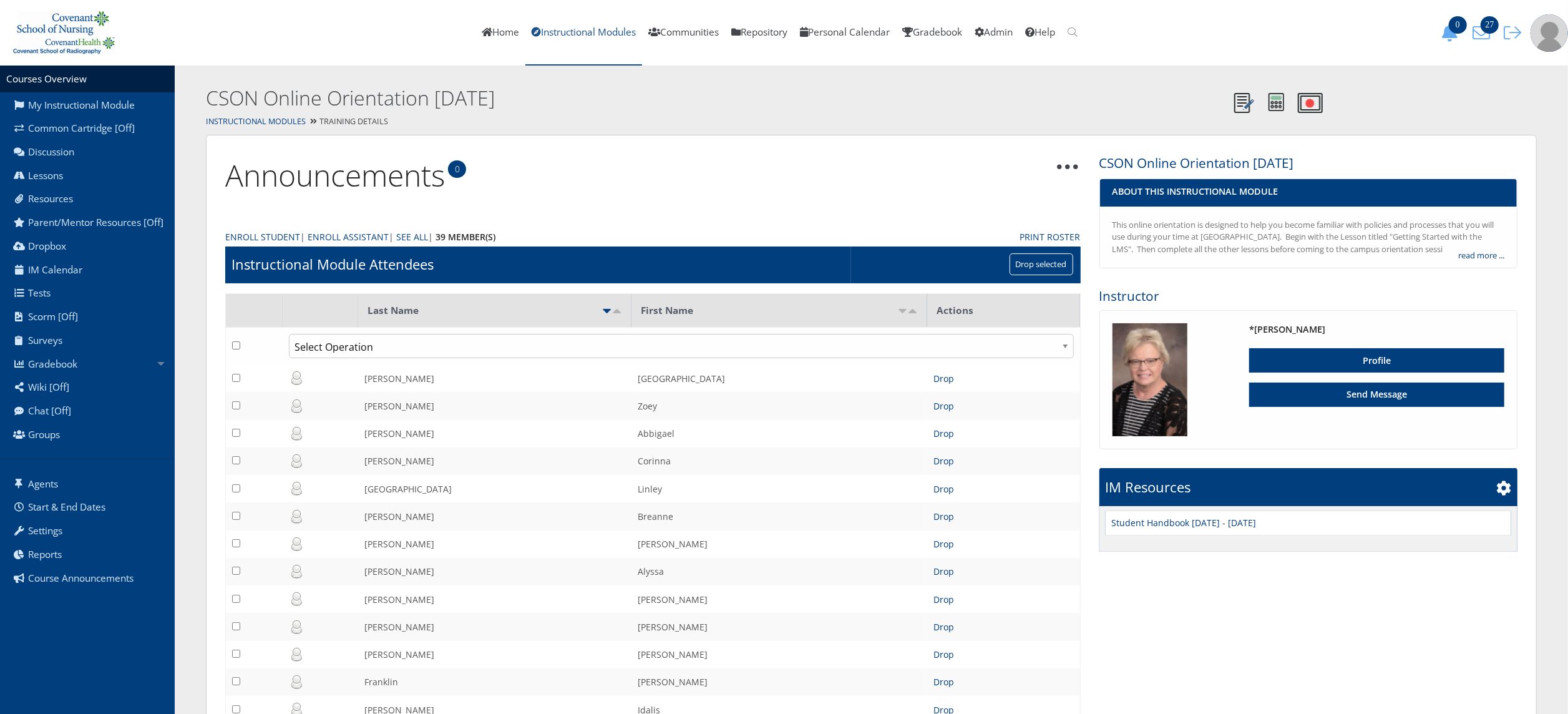
click at [604, 38] on link "Instructional Modules" at bounding box center [584, 33] width 117 height 65
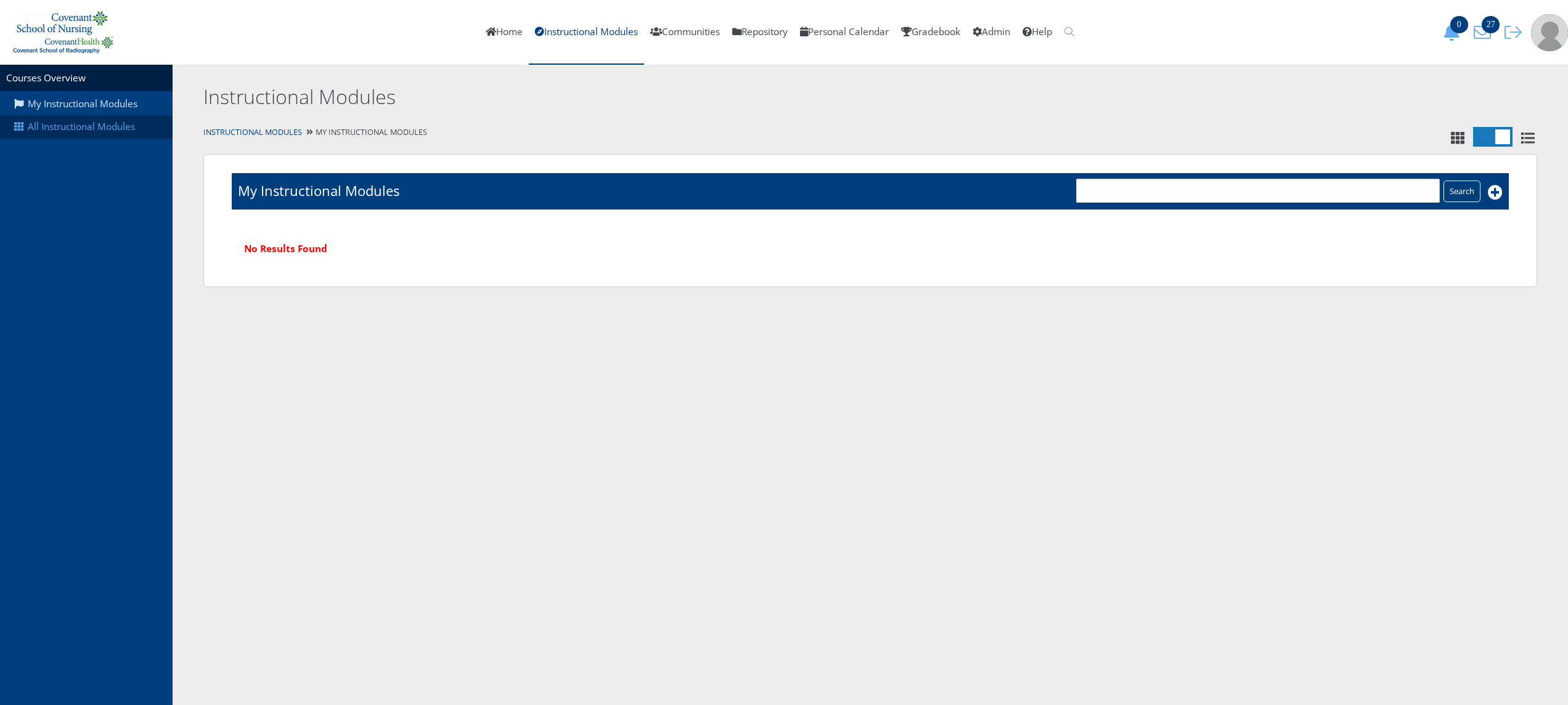
click at [60, 133] on link "All Instructional Modules" at bounding box center [86, 127] width 173 height 23
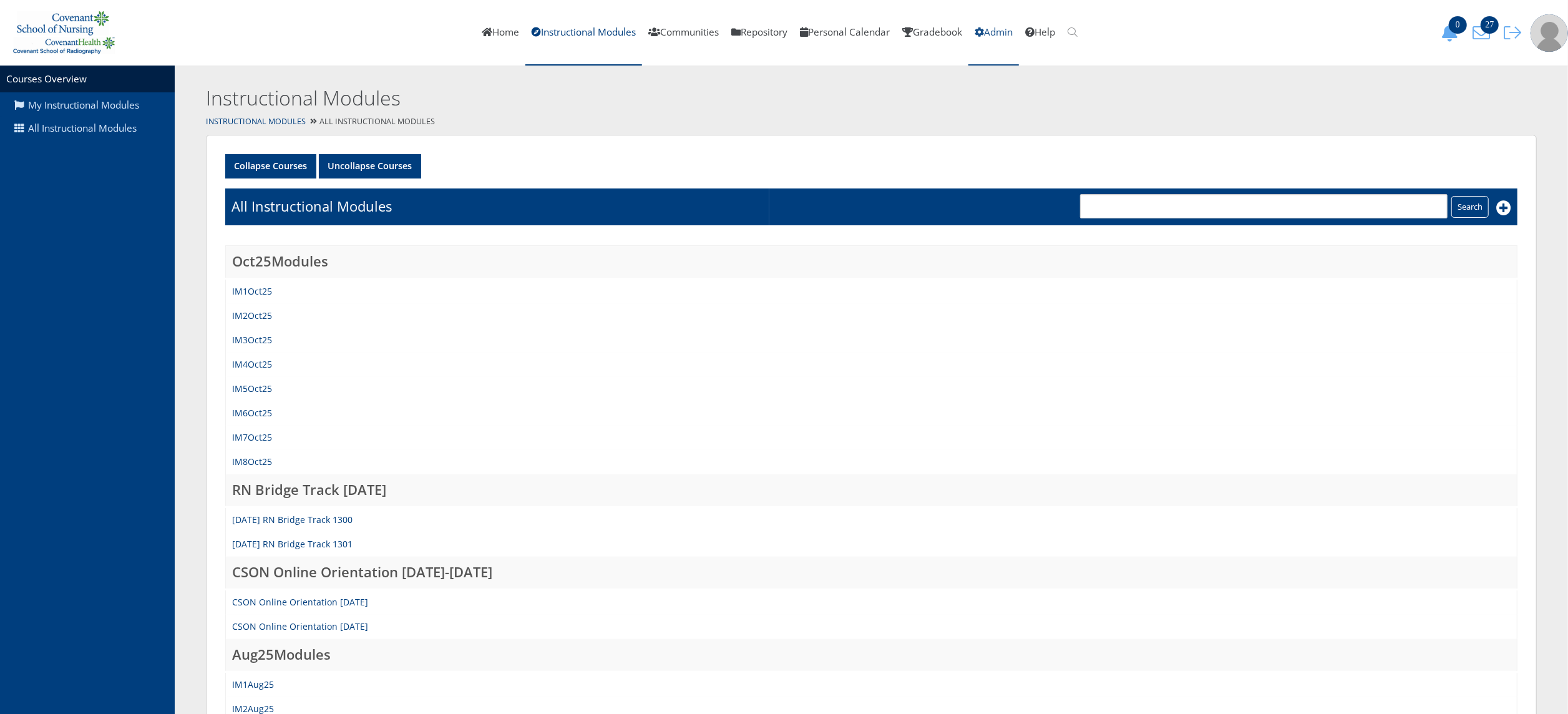
click at [1009, 31] on link "Admin" at bounding box center [993, 33] width 51 height 65
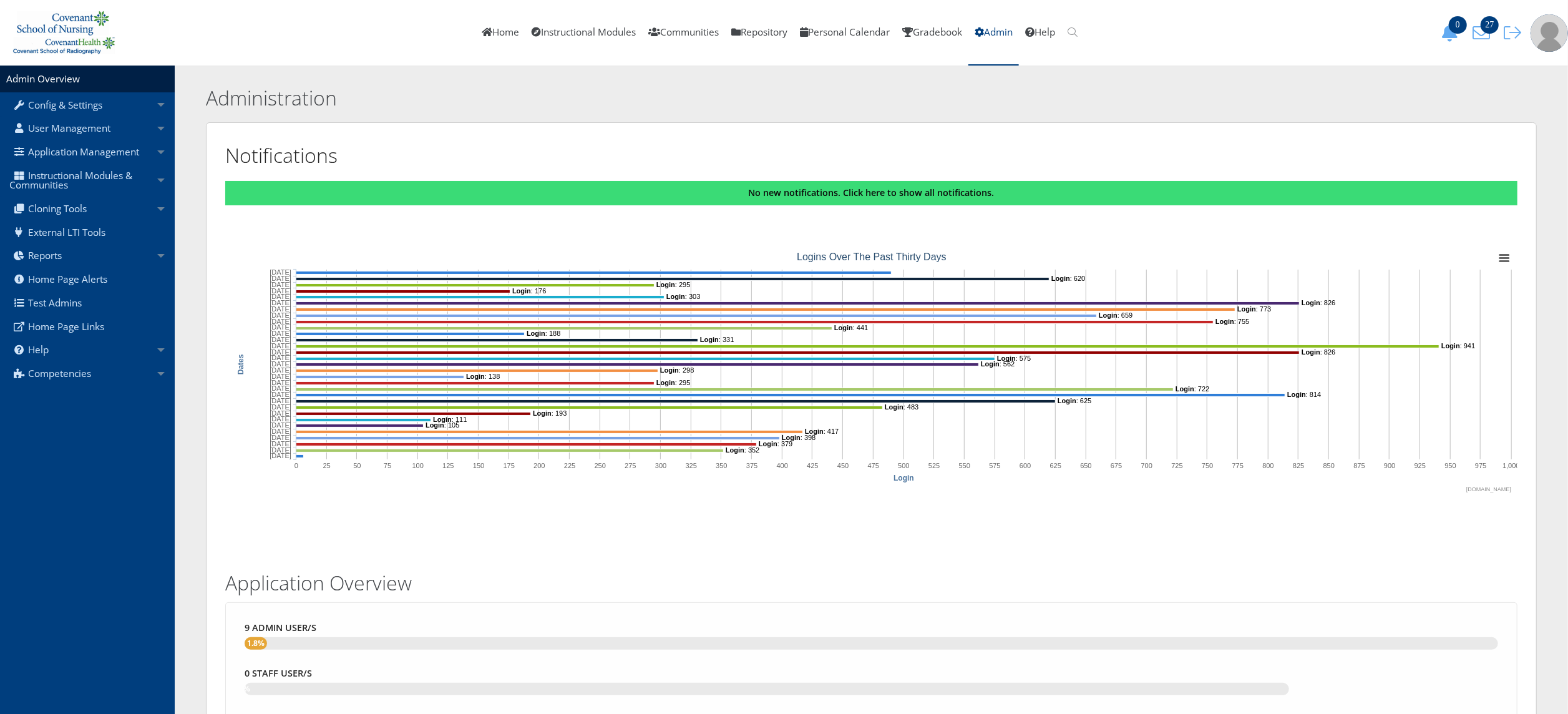
click at [96, 181] on link "Instructional Modules & Communities" at bounding box center [87, 181] width 175 height 33
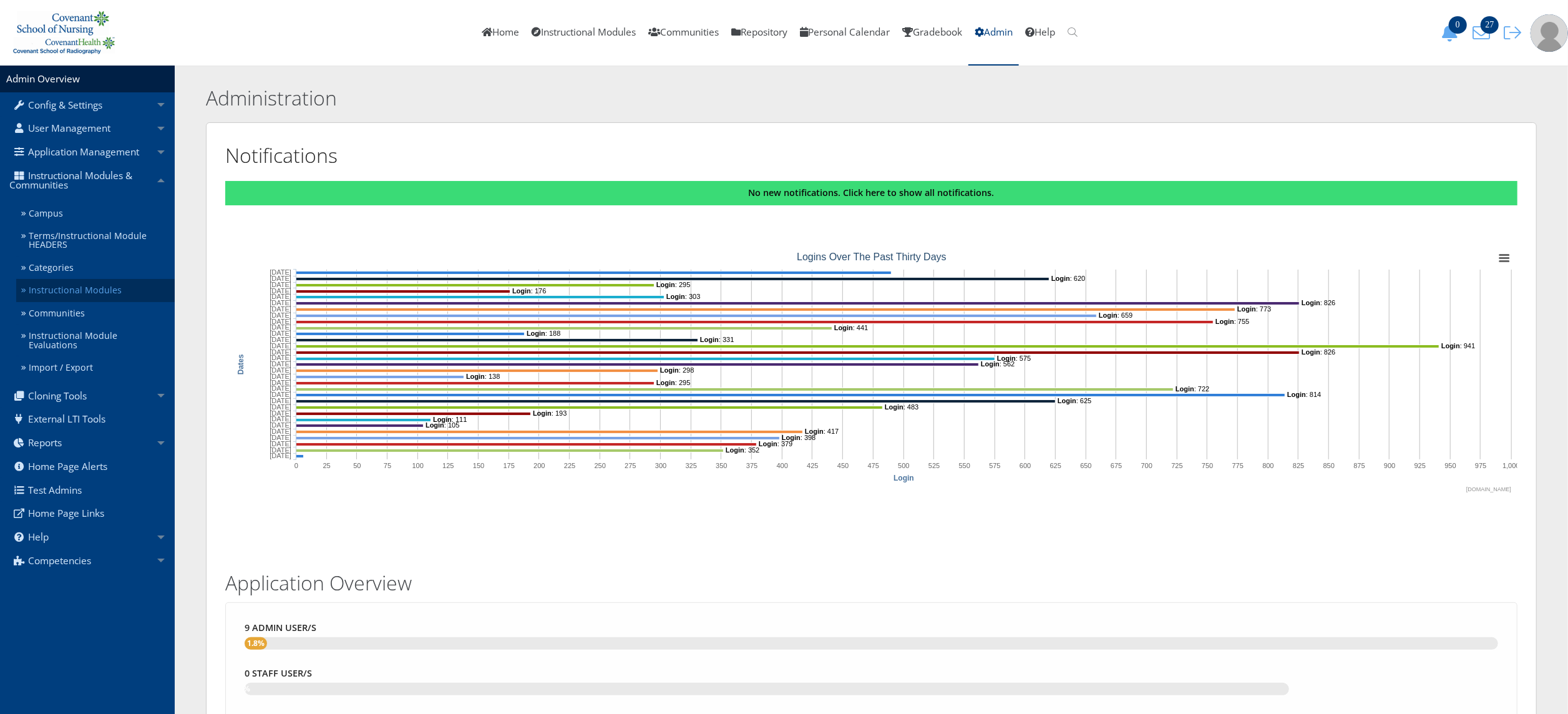
click at [71, 288] on link "Instructional Modules" at bounding box center [96, 290] width 159 height 23
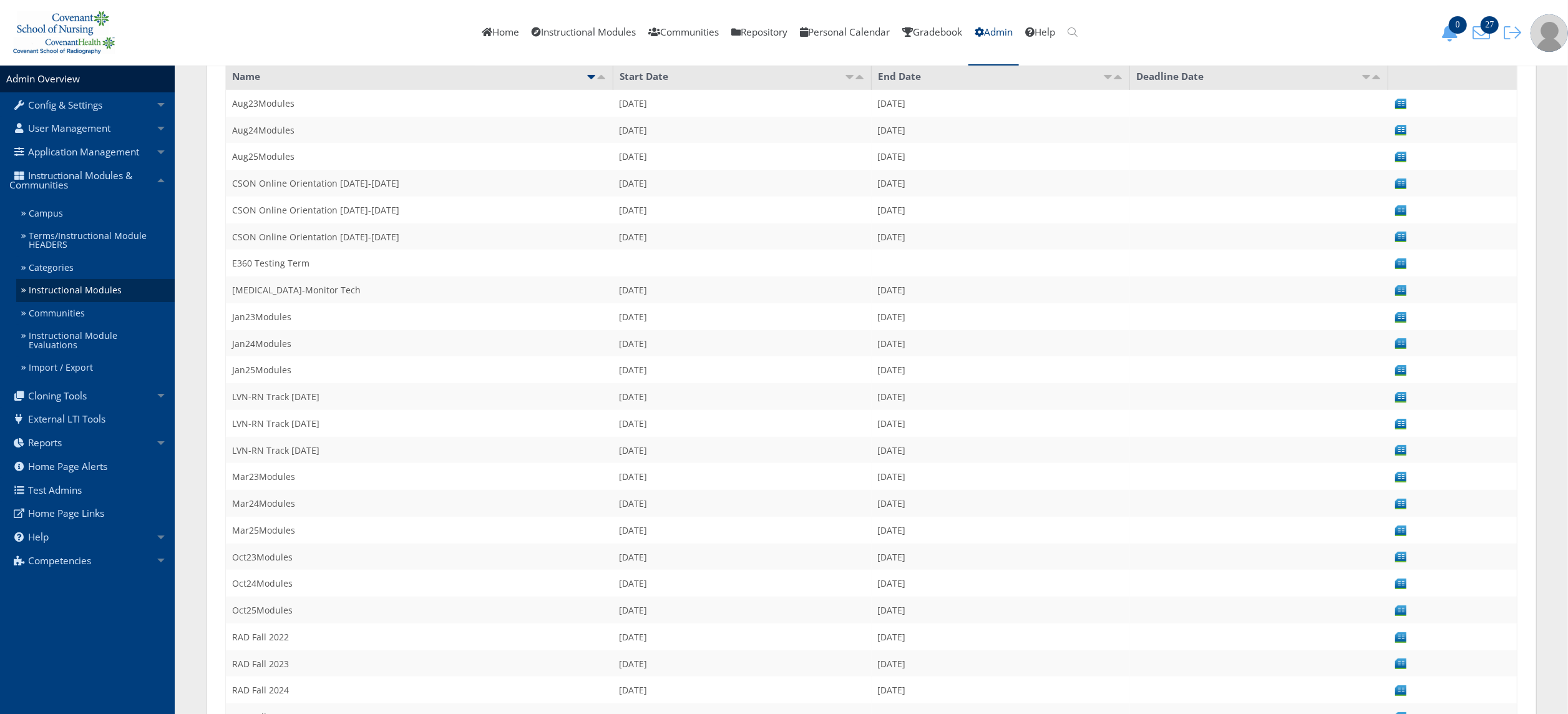
scroll to position [147, 0]
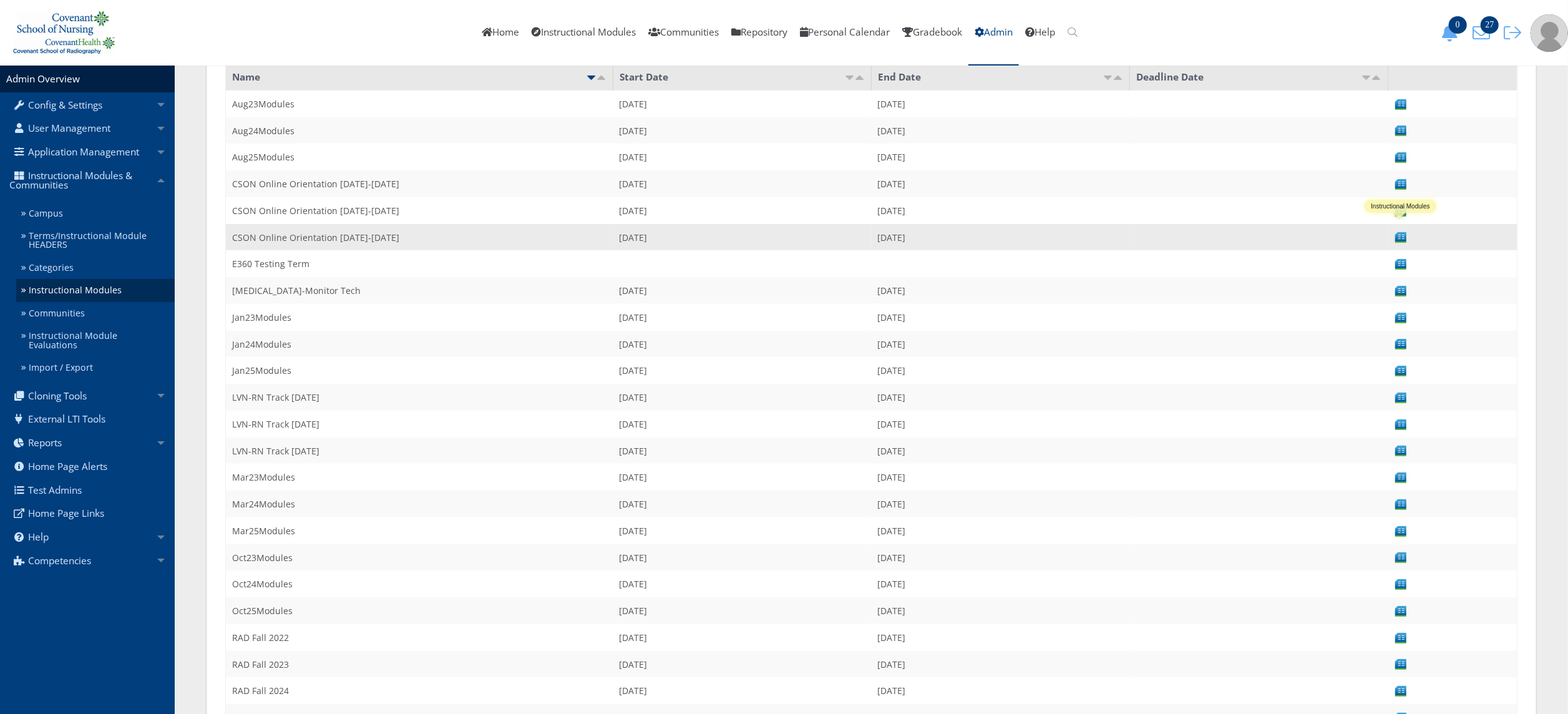
click at [1399, 233] on img at bounding box center [1401, 237] width 13 height 13
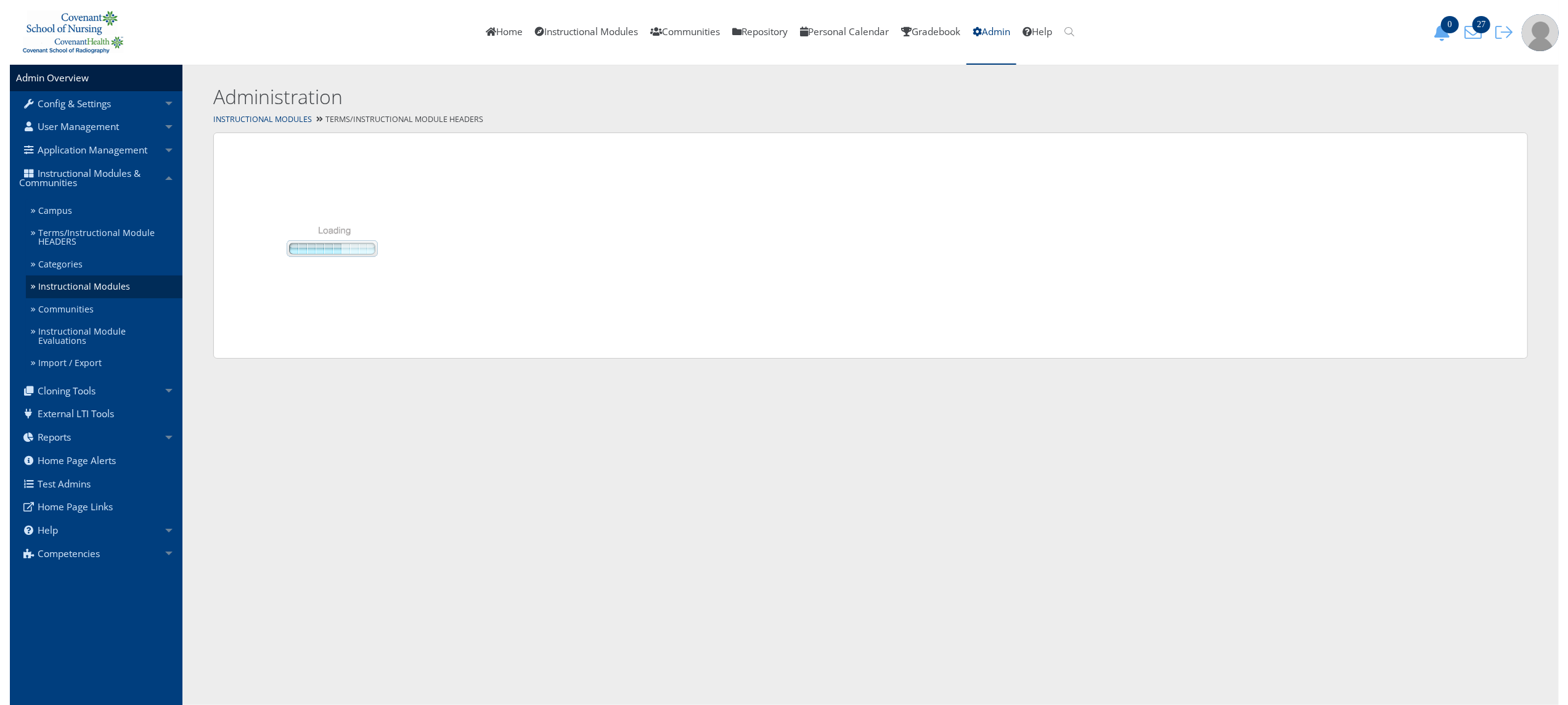
scroll to position [0, 0]
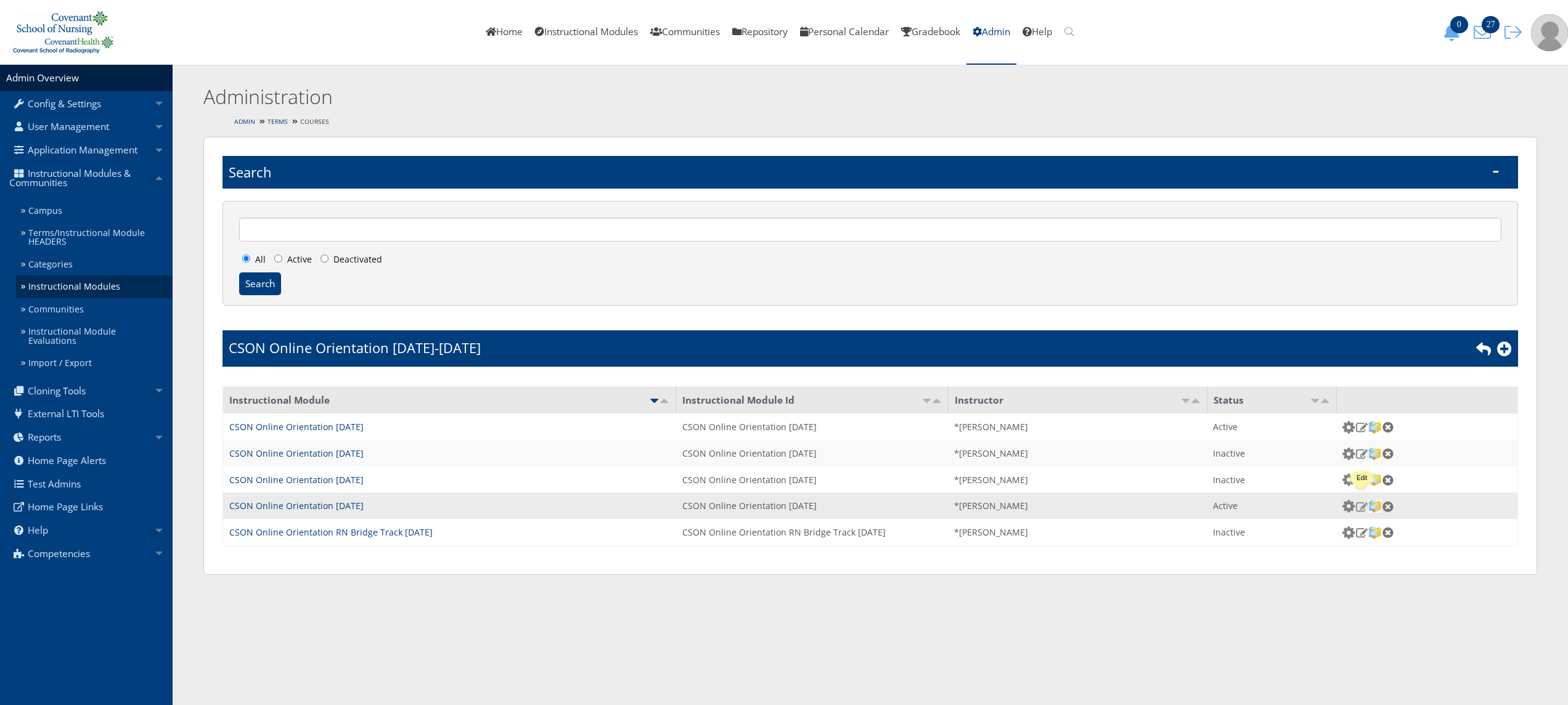
click at [1365, 503] on img at bounding box center [1362, 506] width 13 height 11
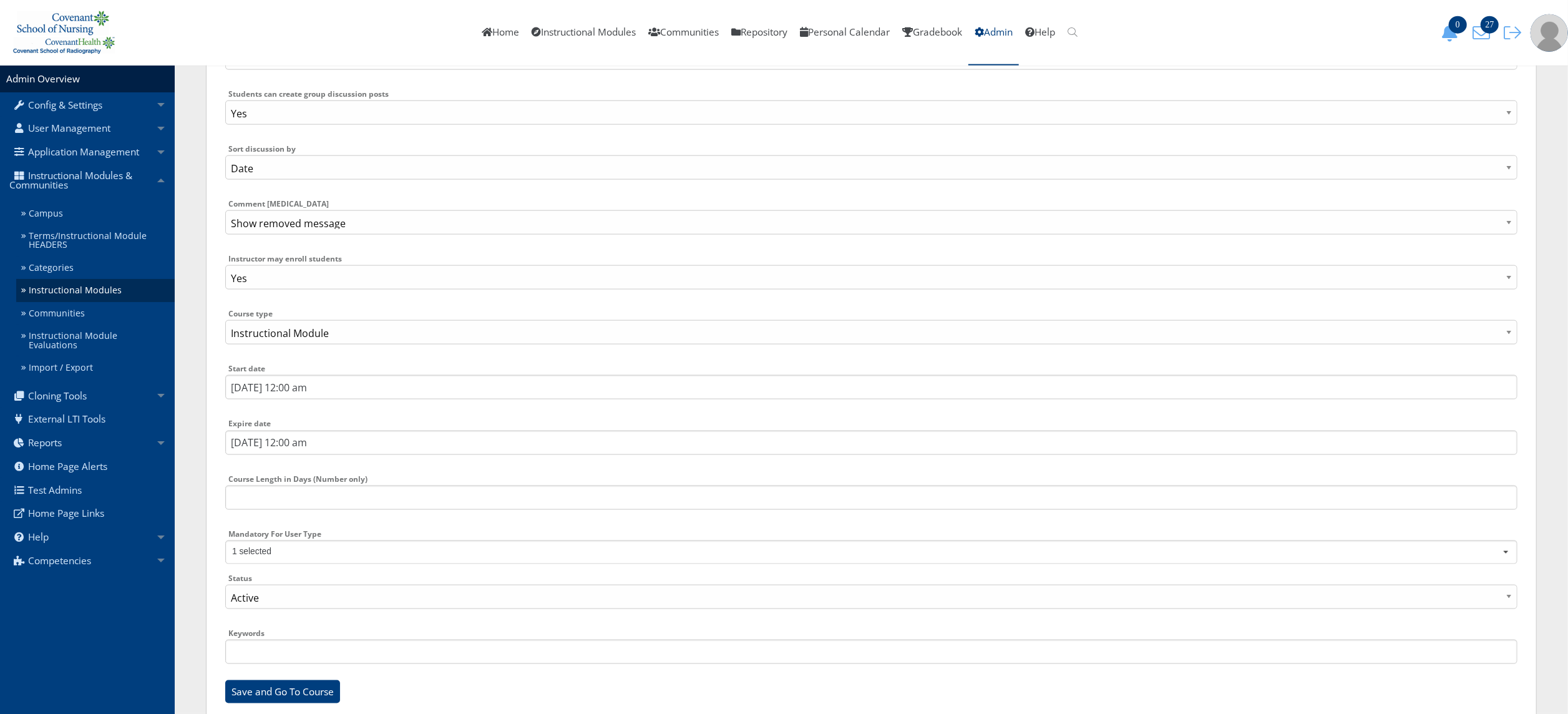
scroll to position [1589, 0]
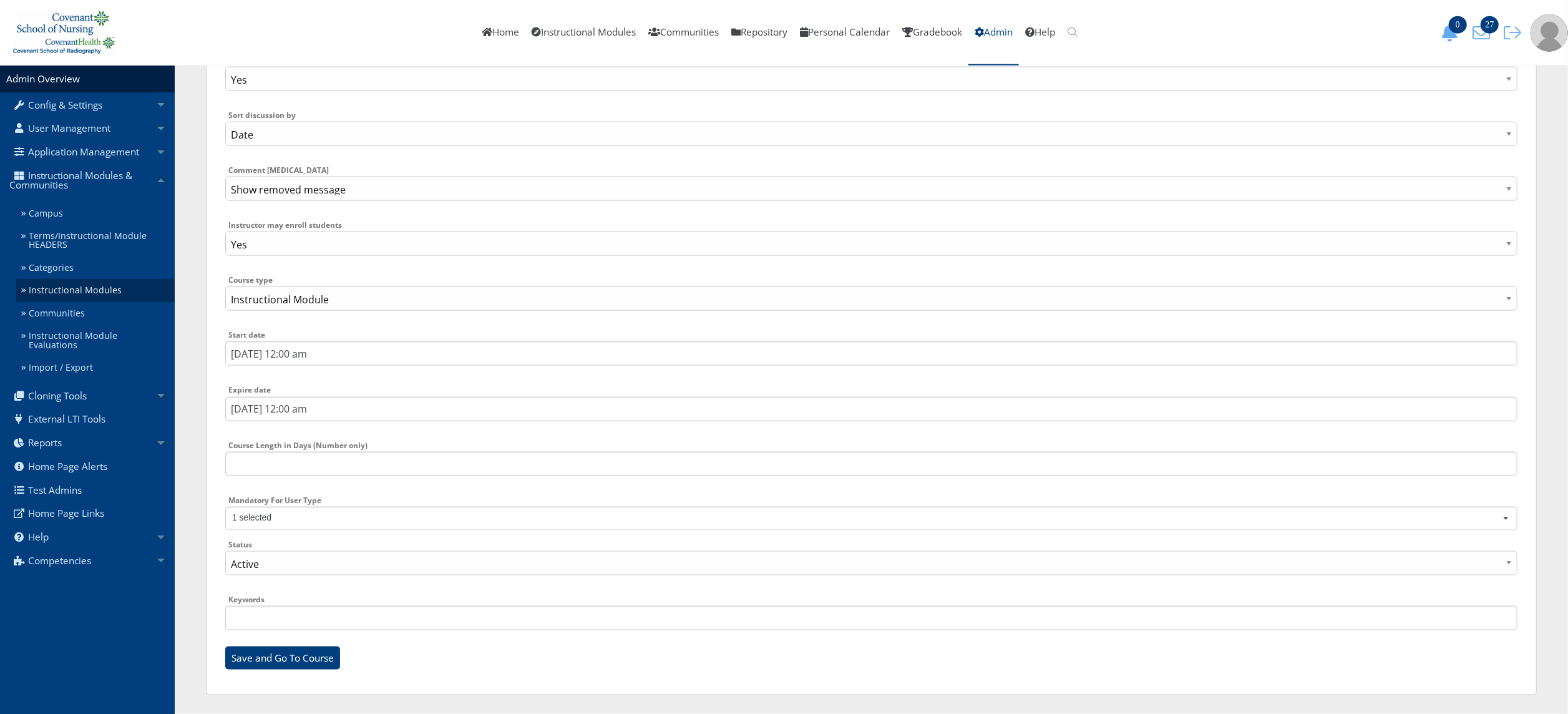
click at [103, 294] on link "Instructional Modules" at bounding box center [96, 290] width 159 height 23
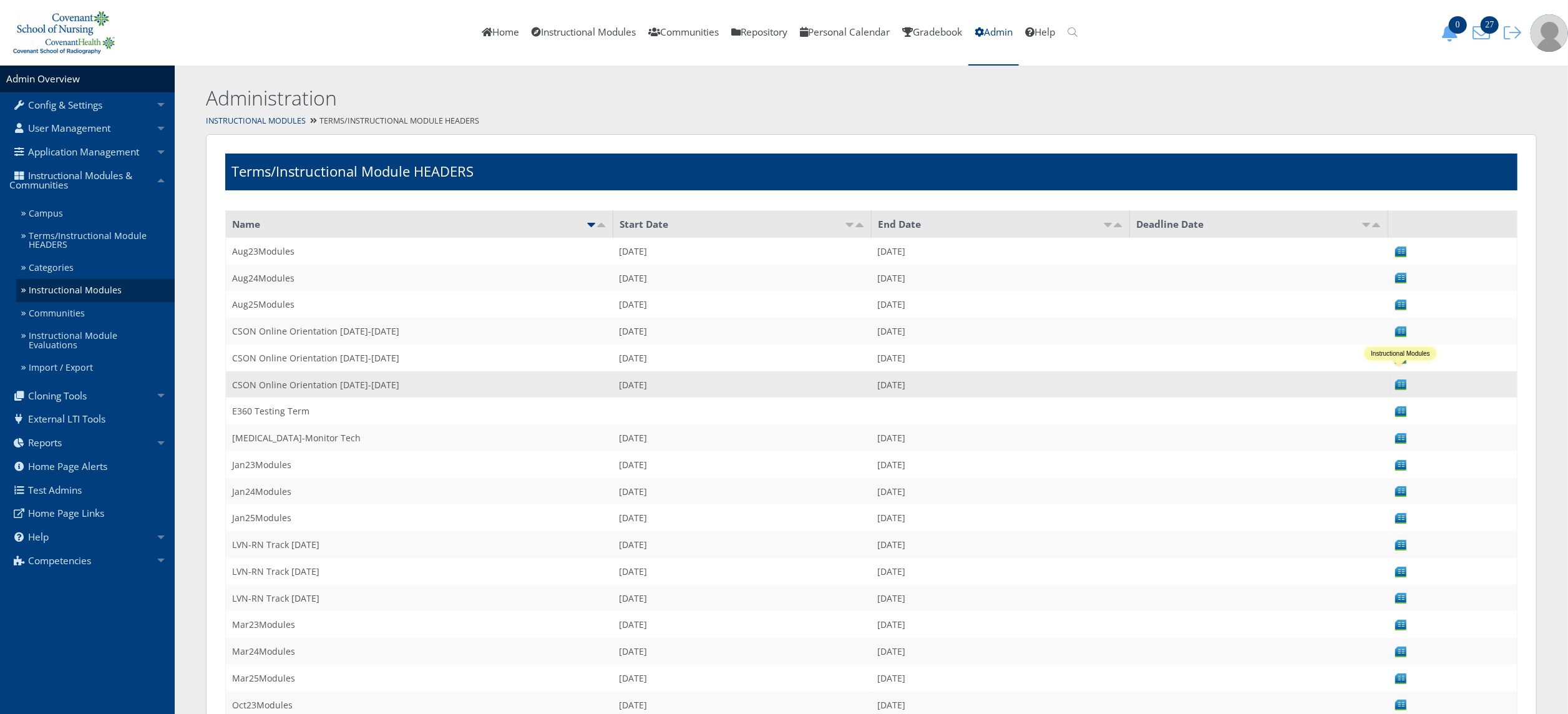
click at [1400, 385] on img at bounding box center [1401, 384] width 13 height 13
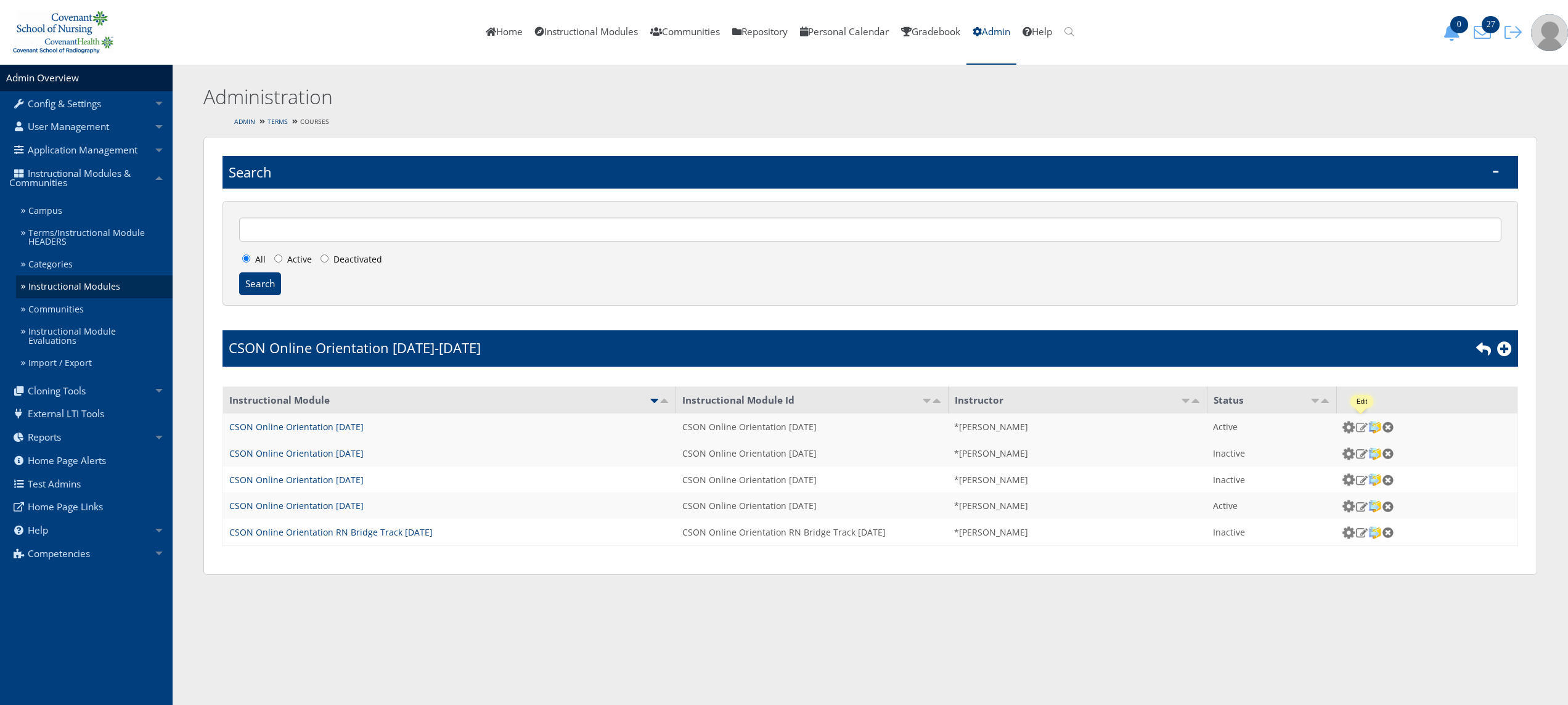
click at [1363, 425] on img at bounding box center [1362, 427] width 13 height 11
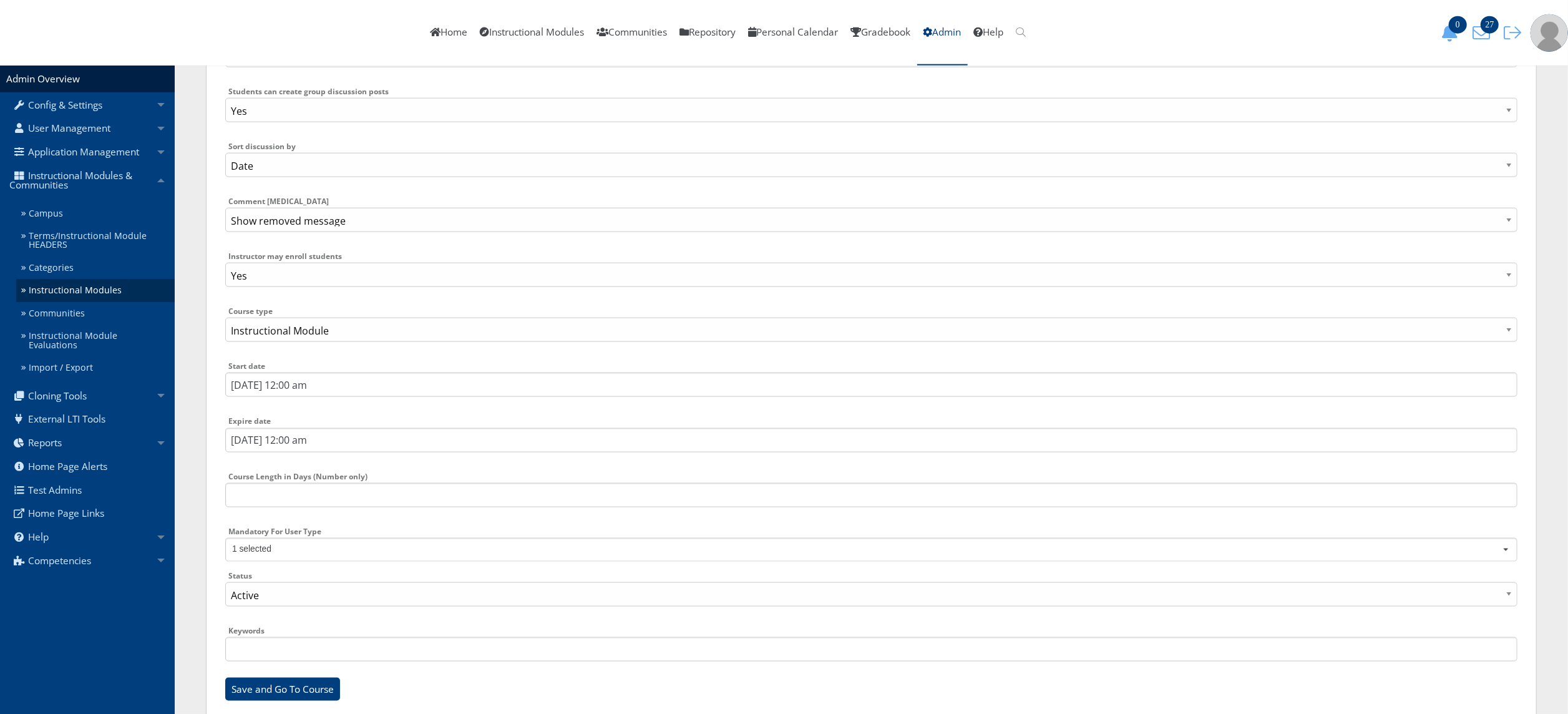
scroll to position [1589, 0]
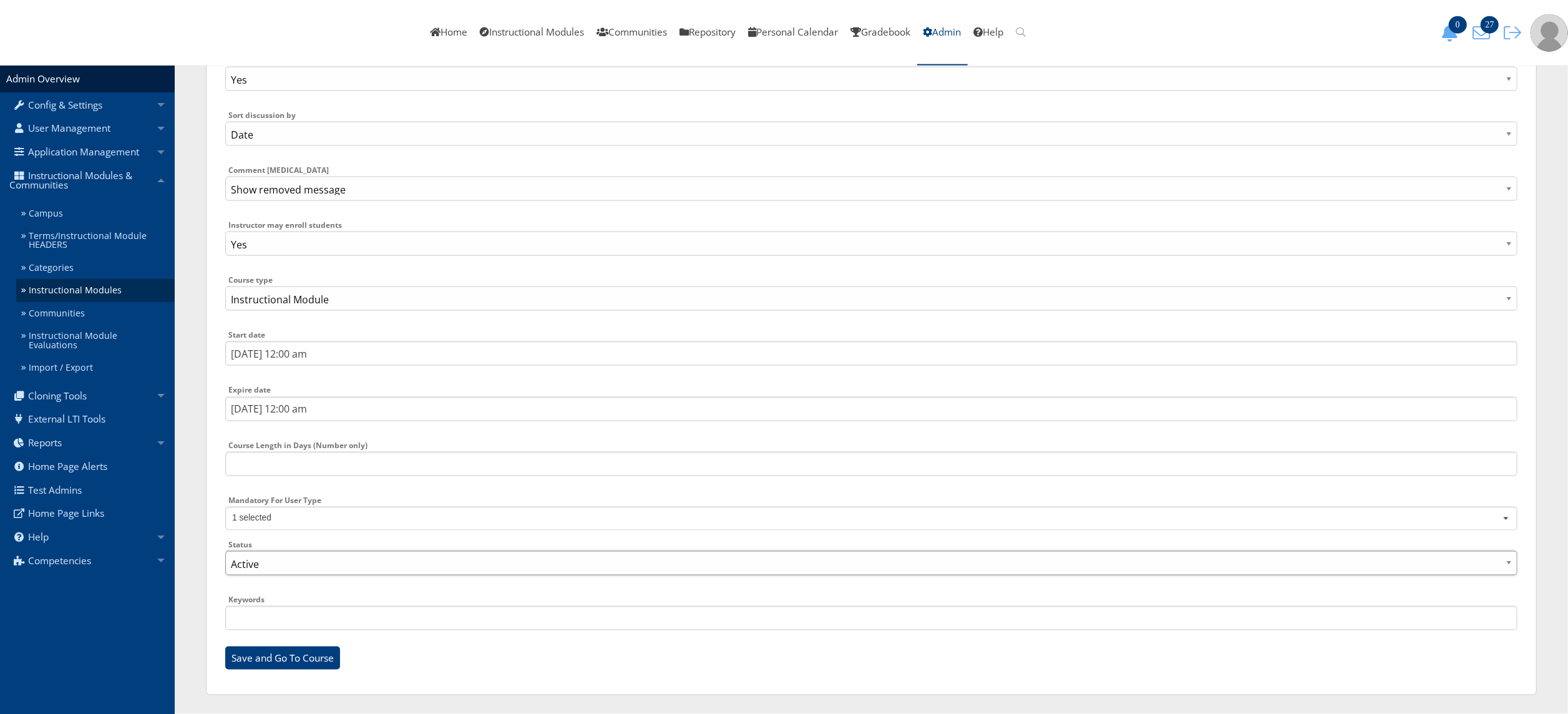
click at [547, 560] on select "Active Inactive" at bounding box center [871, 564] width 1292 height 25
select select "0"
click at [226, 551] on select "Active Inactive" at bounding box center [871, 564] width 1292 height 25
click at [307, 659] on input "Save and Go To Course" at bounding box center [283, 658] width 114 height 24
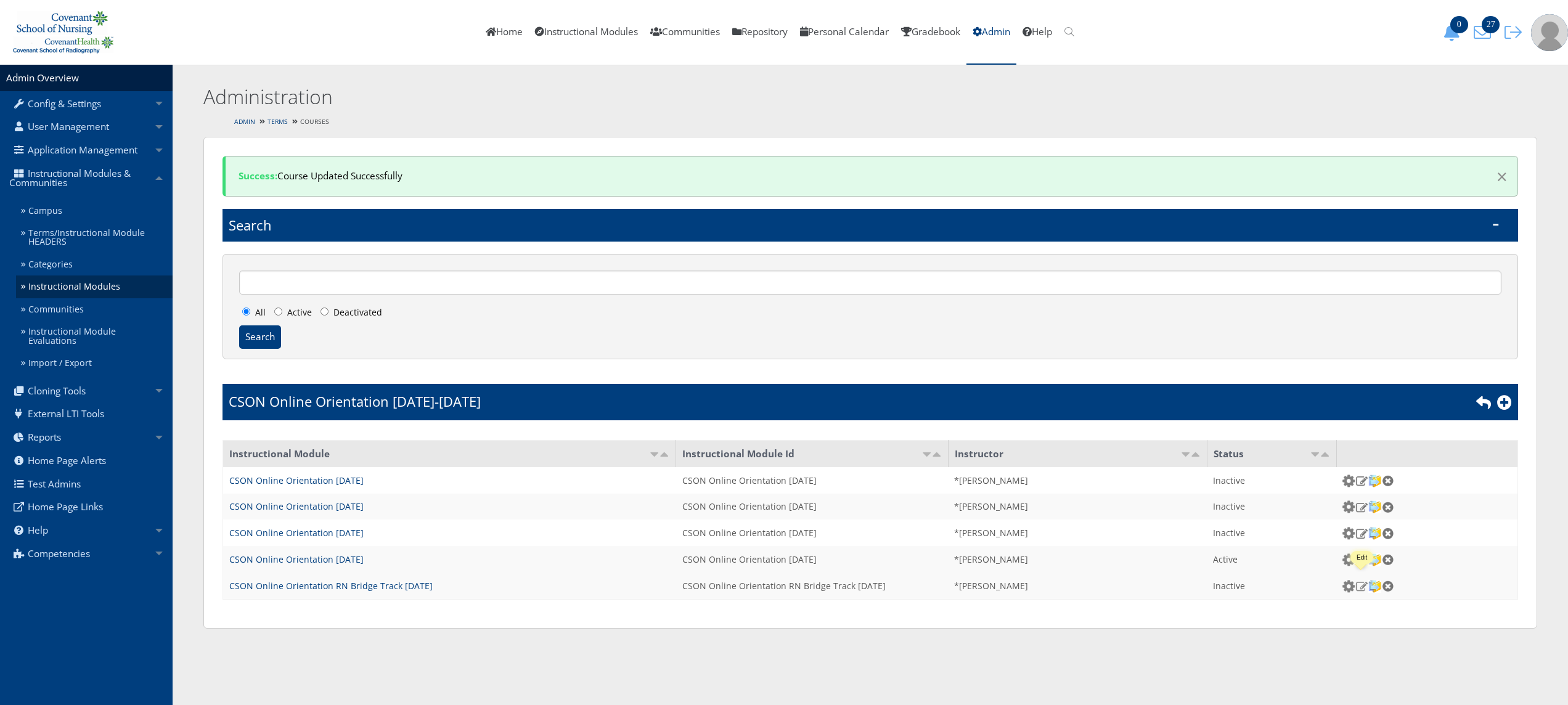
click at [1360, 581] on img at bounding box center [1362, 586] width 13 height 11
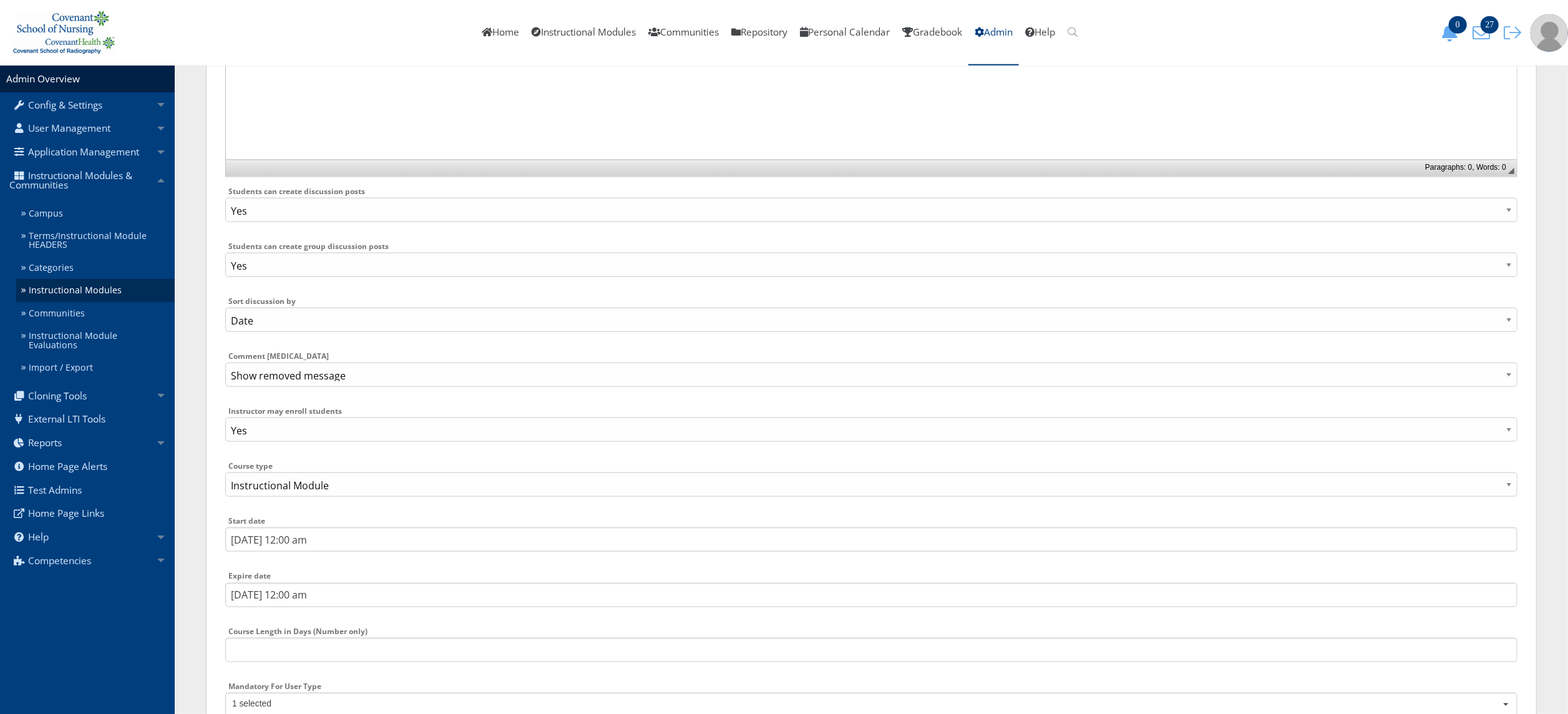
scroll to position [1589, 0]
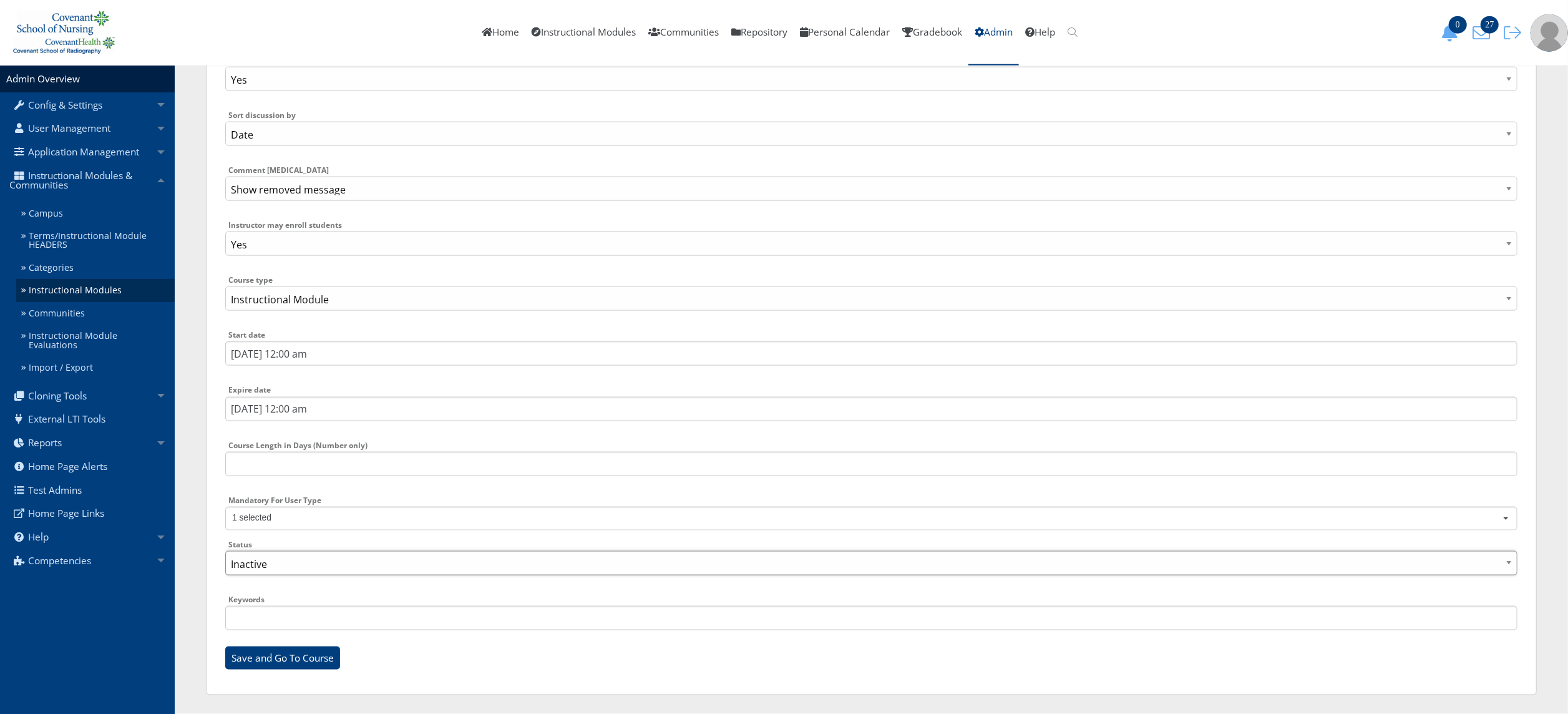
click at [827, 563] on select "Active Inactive" at bounding box center [871, 564] width 1292 height 25
select select "1"
click at [226, 551] on select "Active Inactive" at bounding box center [871, 564] width 1292 height 25
click at [320, 658] on input "Save and Go To Course" at bounding box center [283, 658] width 114 height 24
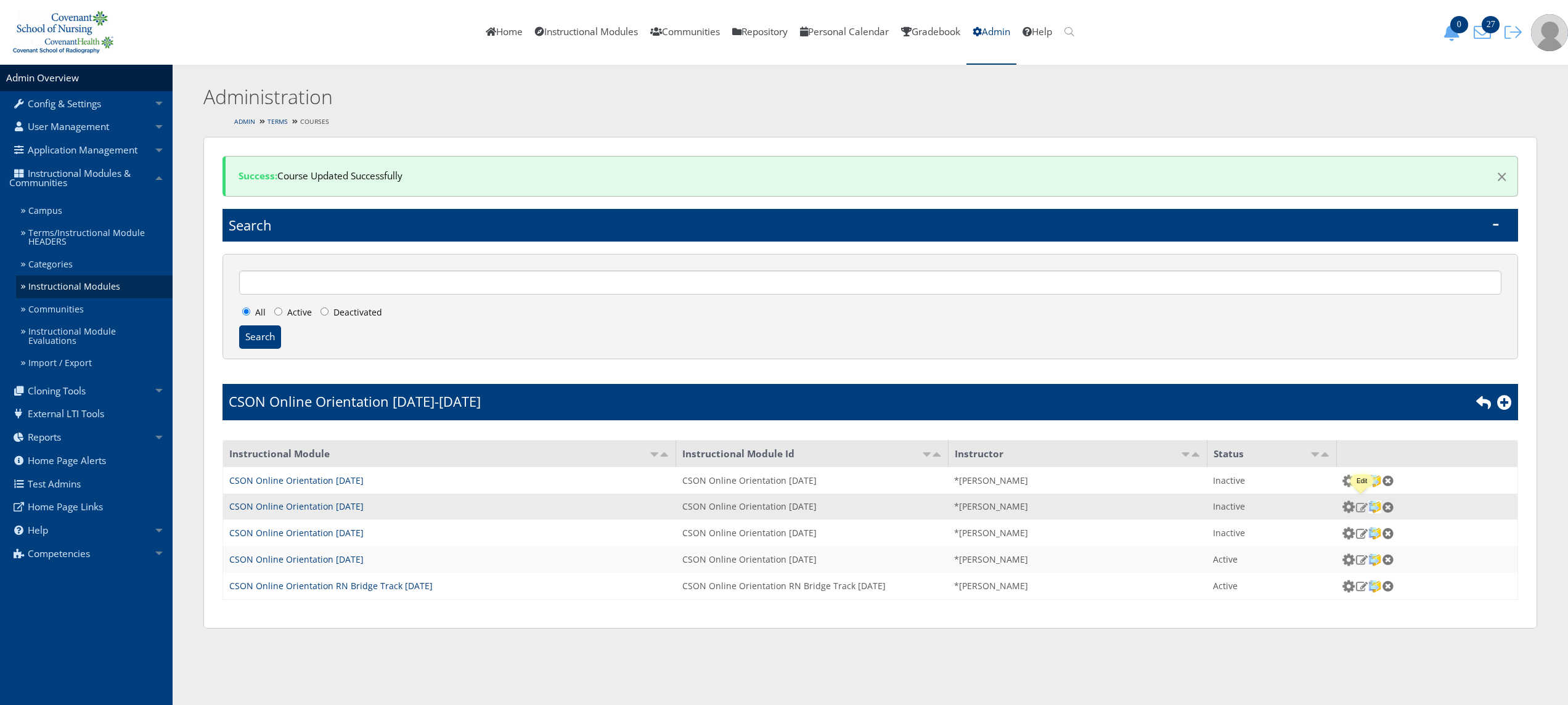
click at [1360, 501] on img at bounding box center [1362, 507] width 13 height 11
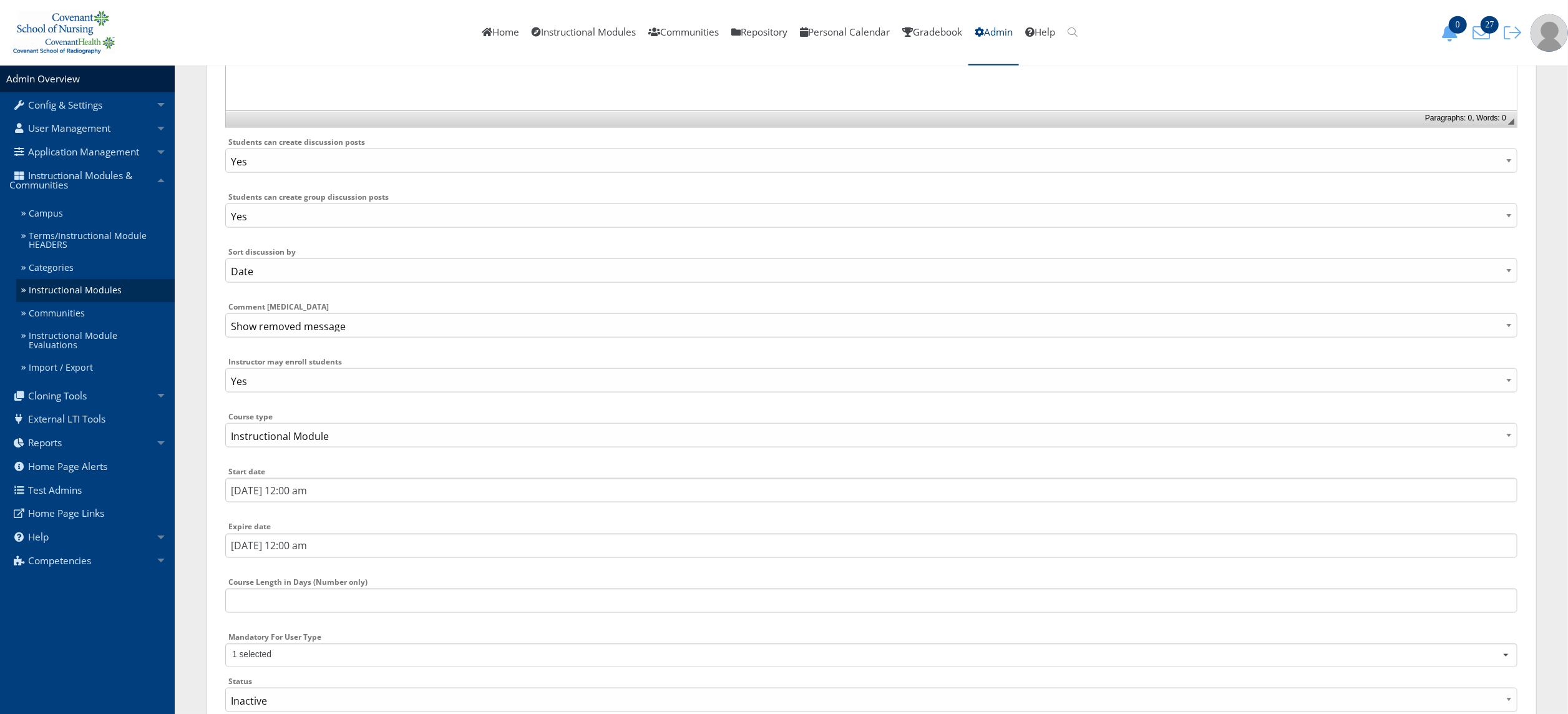
scroll to position [1589, 0]
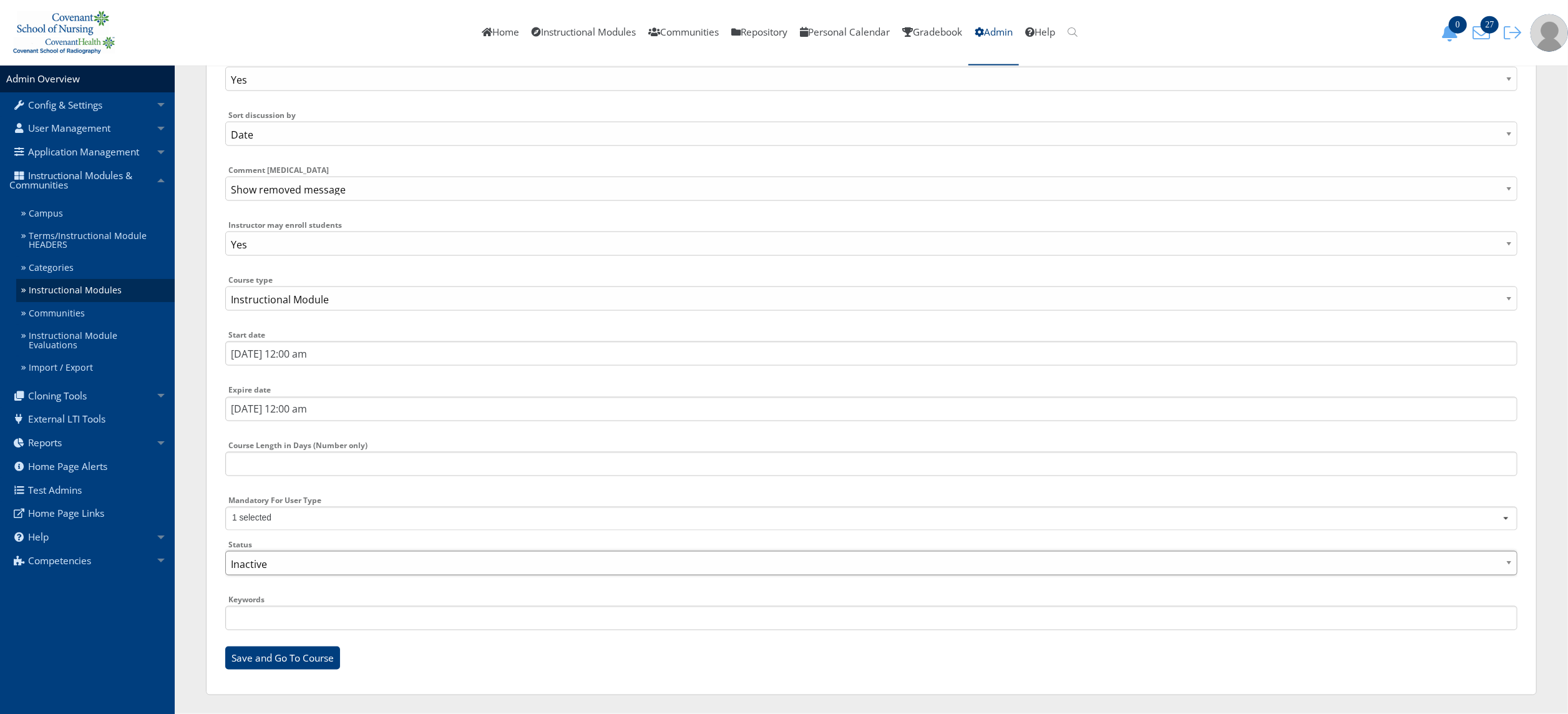
click at [747, 565] on select "Active Inactive" at bounding box center [871, 564] width 1292 height 25
select select "1"
click at [226, 551] on select "Active Inactive" at bounding box center [871, 564] width 1292 height 25
click at [305, 666] on input "Save and Go To Course" at bounding box center [283, 658] width 114 height 24
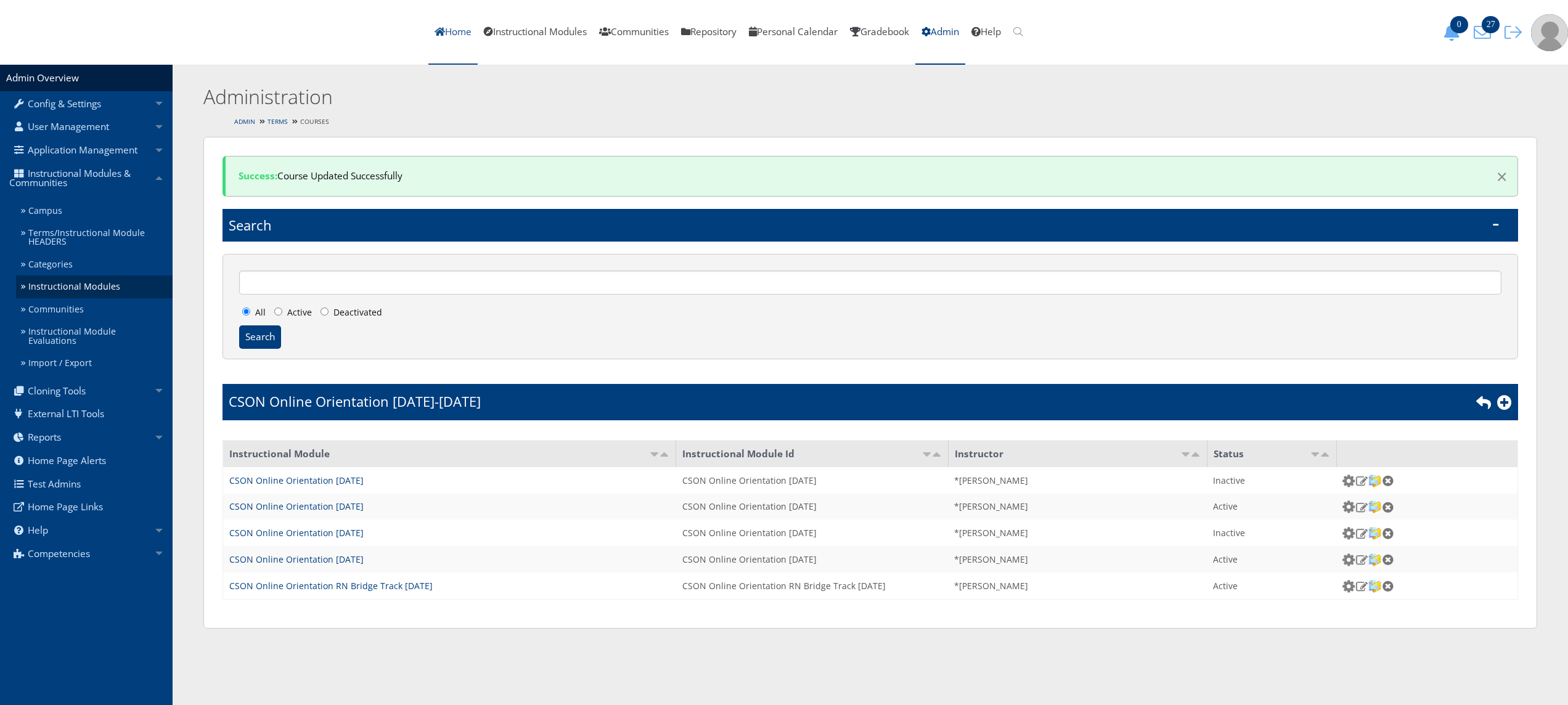
click at [477, 32] on link "Home" at bounding box center [452, 32] width 49 height 65
